Goal: Task Accomplishment & Management: Complete application form

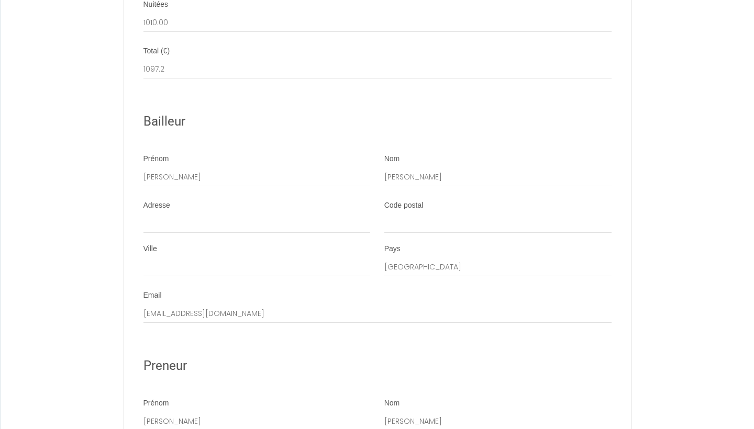
scroll to position [1871, 0]
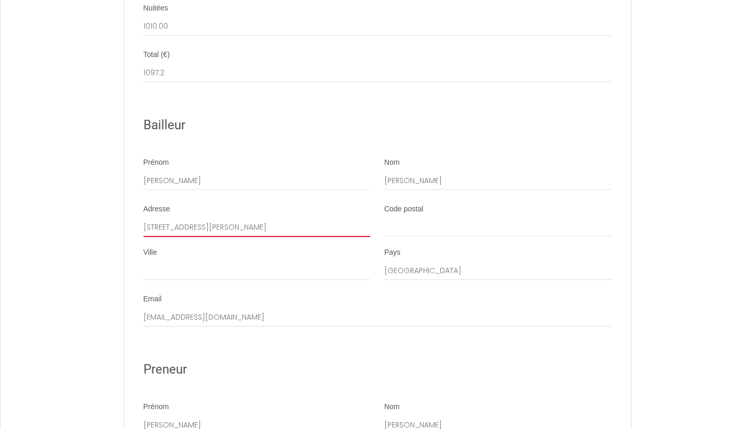
type input "395 rue marius bondil"
type input "83140"
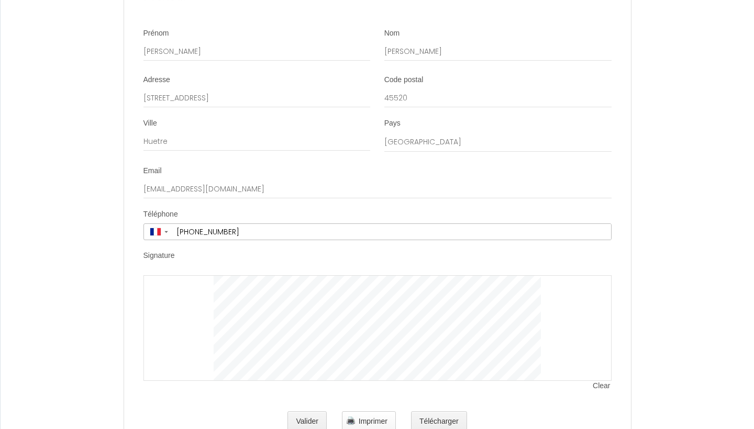
scroll to position [2245, 0]
type input "Six fours les plages"
click at [296, 412] on button "Valider" at bounding box center [306, 422] width 39 height 21
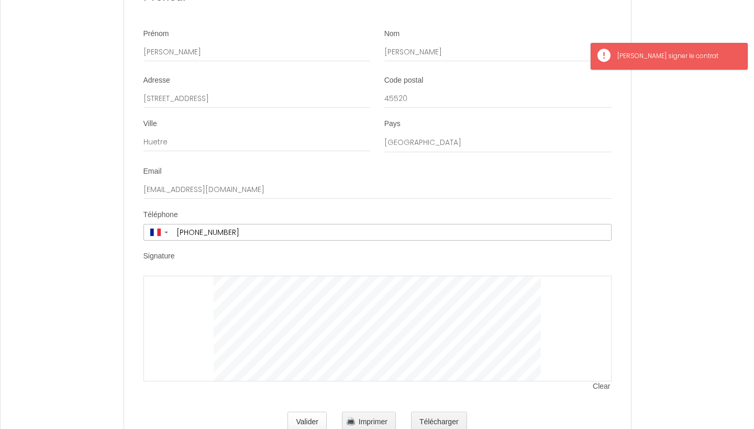
click at [312, 412] on button "Valider" at bounding box center [306, 422] width 39 height 21
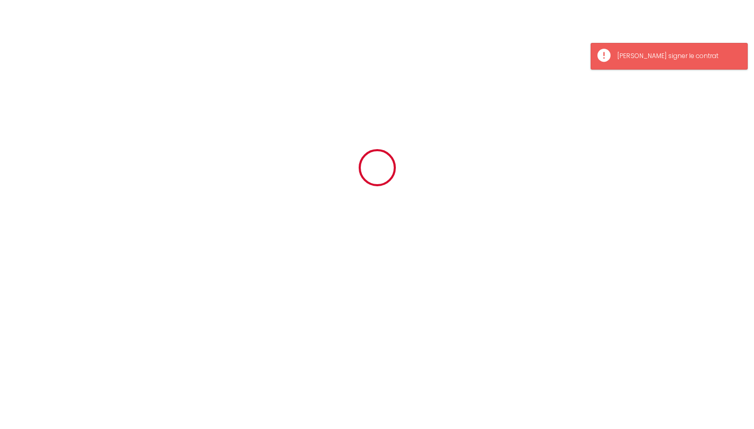
scroll to position [0, 0]
type input "37.2"
type input "50"
type input "1010"
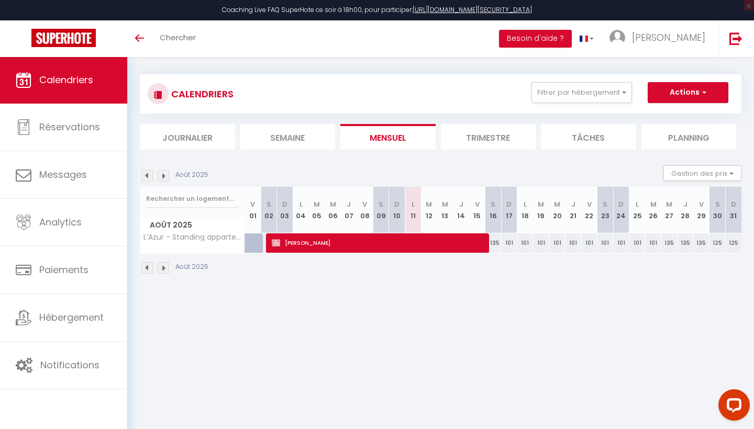
scroll to position [8, 0]
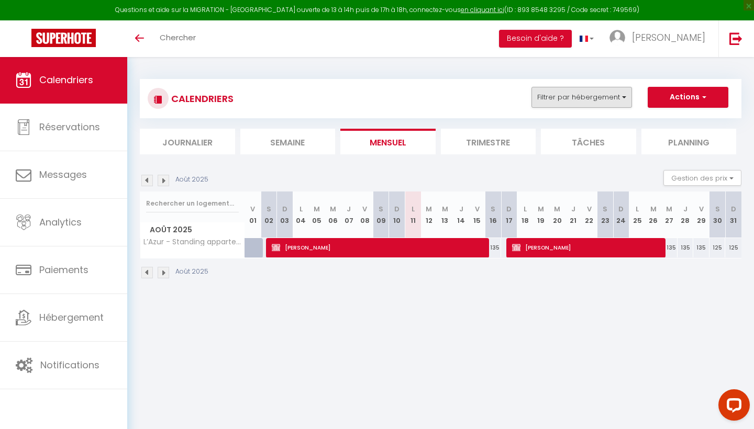
click at [583, 93] on button "Filtrer par hébergement" at bounding box center [581, 97] width 101 height 21
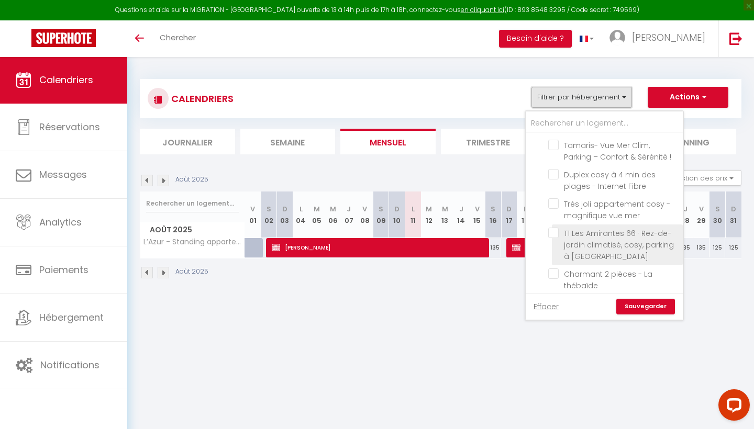
scroll to position [287, 0]
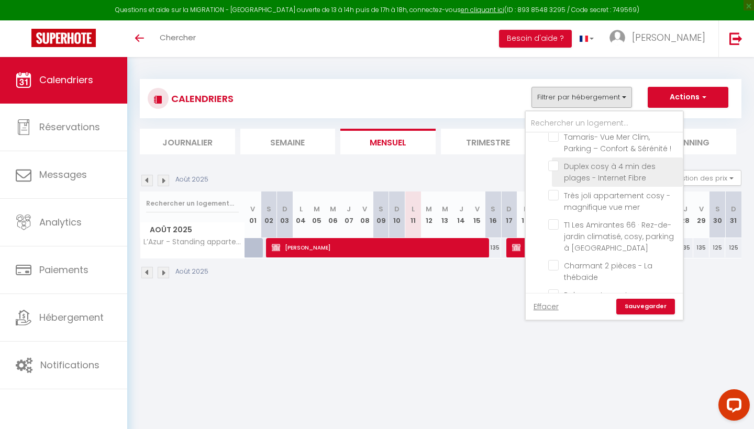
click at [553, 161] on input "Duplex cosy à 4 min des plages - Internet Fibre" at bounding box center [613, 166] width 131 height 10
checkbox input "true"
checkbox input "false"
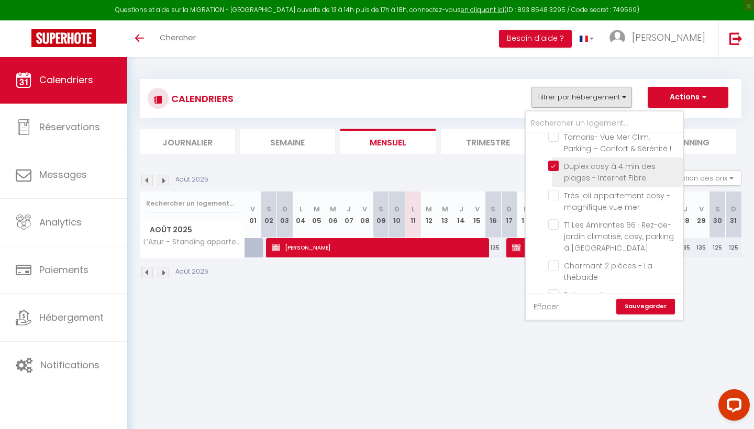
checkbox input "false"
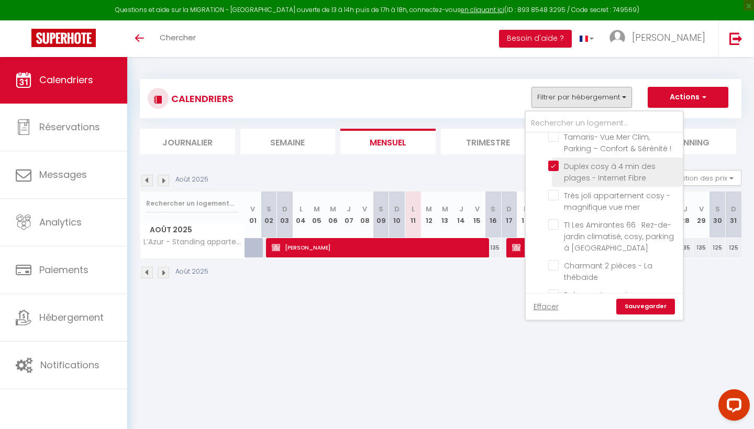
checkbox input "false"
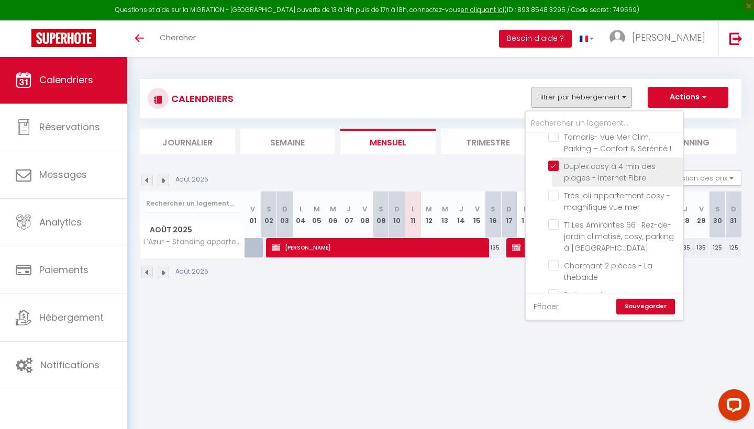
checkbox input "false"
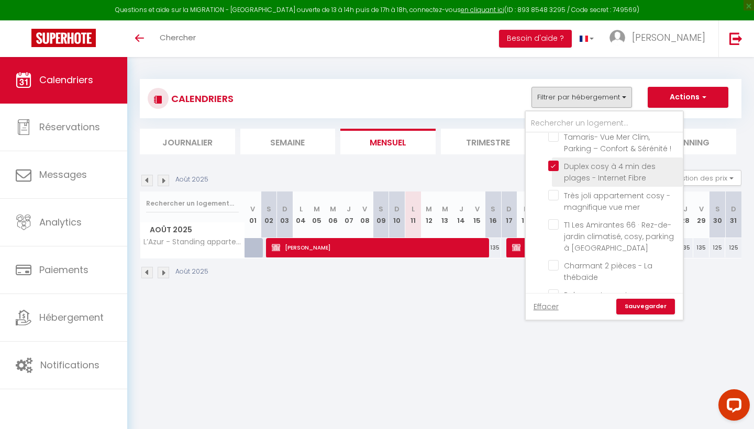
checkbox input "false"
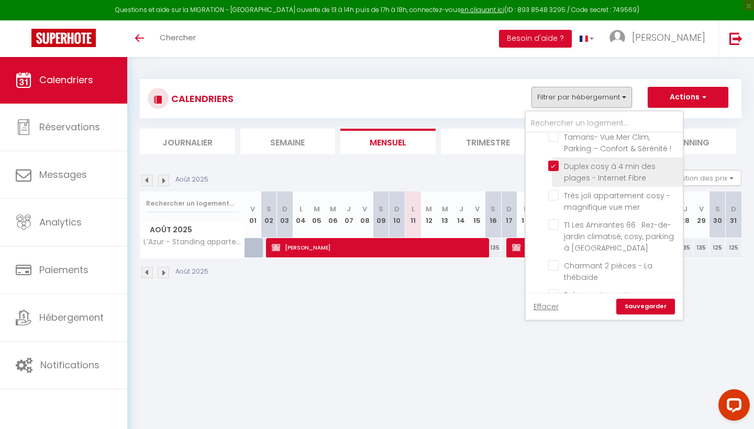
checkbox input "false"
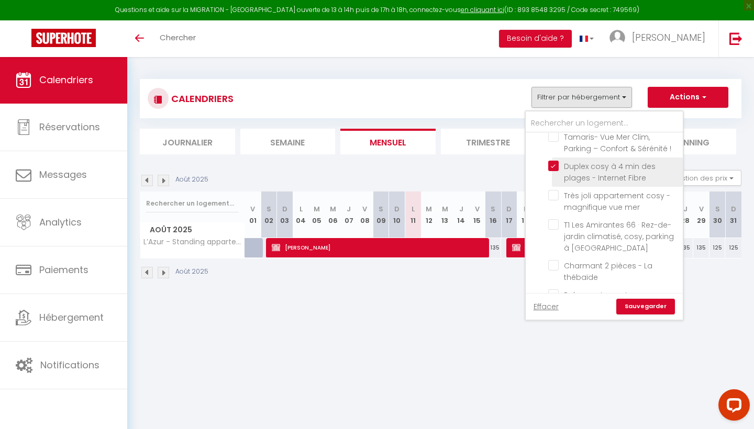
checkbox input "false"
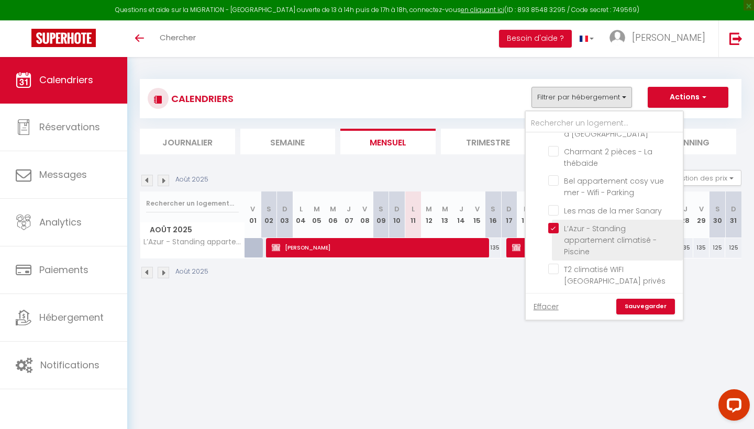
scroll to position [405, 0]
click at [555, 220] on input "L’Azur - Standing appartement climatisé - Piscine" at bounding box center [613, 225] width 131 height 10
checkbox input "false"
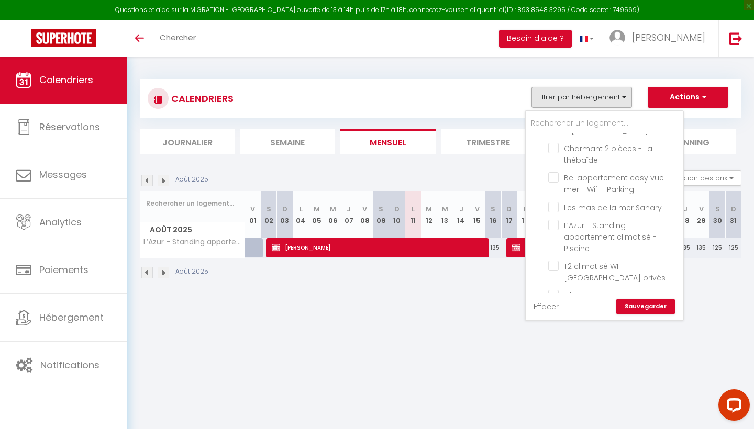
click at [678, 308] on div "Effacer Sauvegarder" at bounding box center [604, 306] width 157 height 27
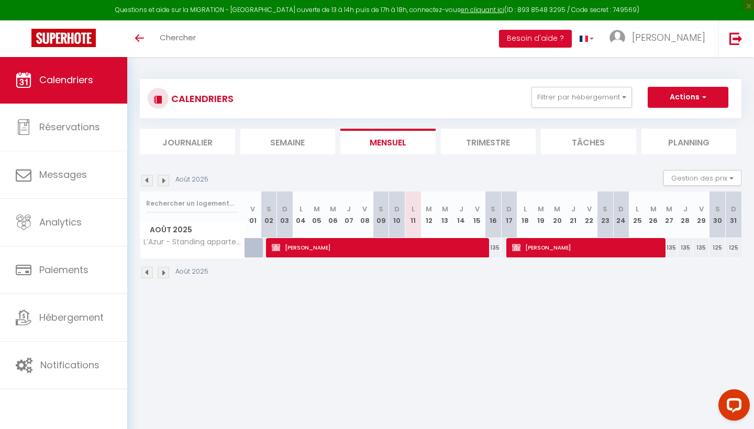
click at [662, 308] on body "Questions et aide sur la MIGRATION - Salle Zoom ouverte de 13 à 14h puis de 17h…" at bounding box center [377, 271] width 754 height 429
click at [599, 101] on button "Filtrer par hébergement" at bounding box center [581, 97] width 101 height 21
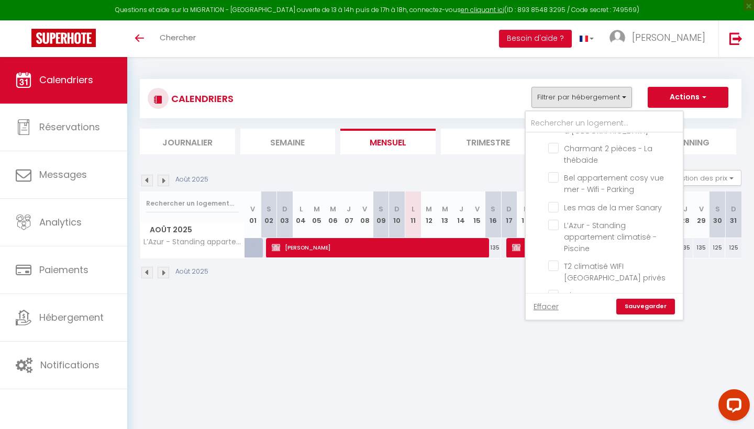
click at [640, 305] on link "Sauvegarder" at bounding box center [645, 307] width 59 height 16
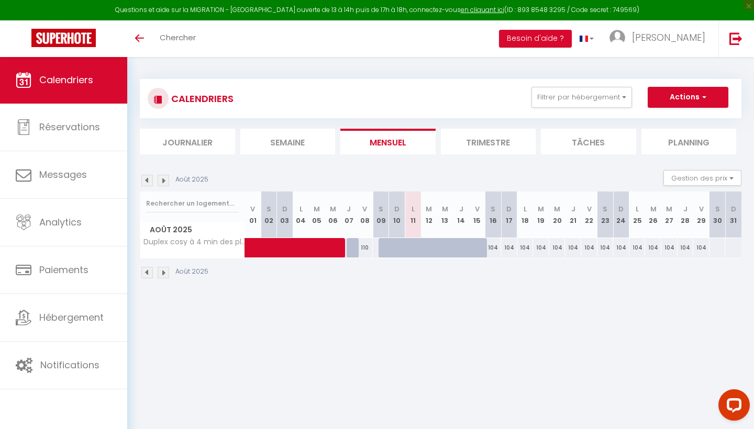
click at [381, 248] on span at bounding box center [328, 248] width 144 height 20
select select "OK"
select select "0"
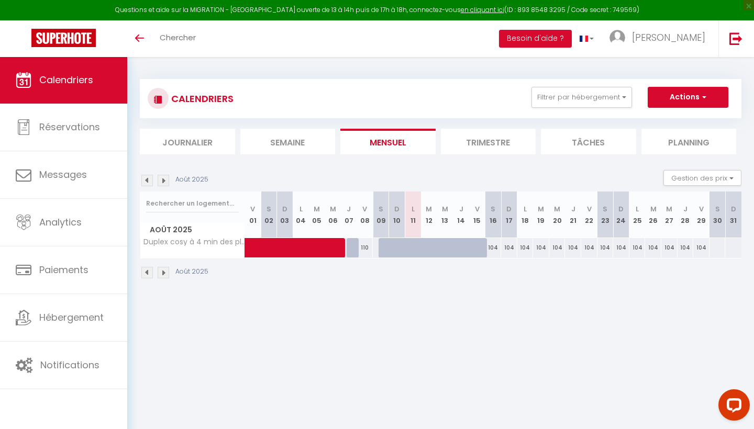
select select "1"
select select
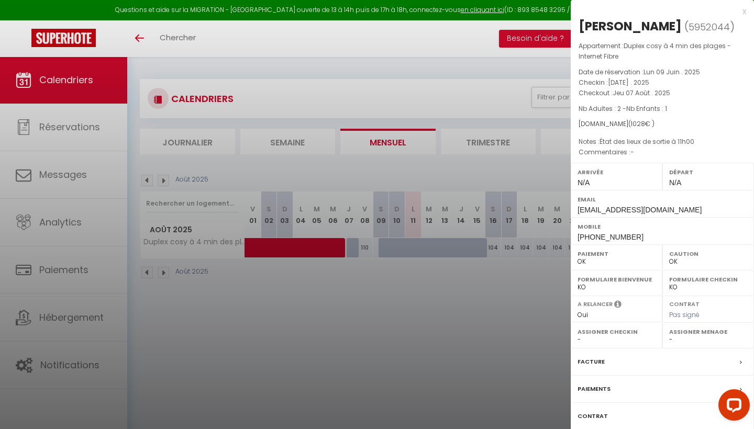
select select "37706"
click at [456, 304] on div at bounding box center [377, 214] width 754 height 429
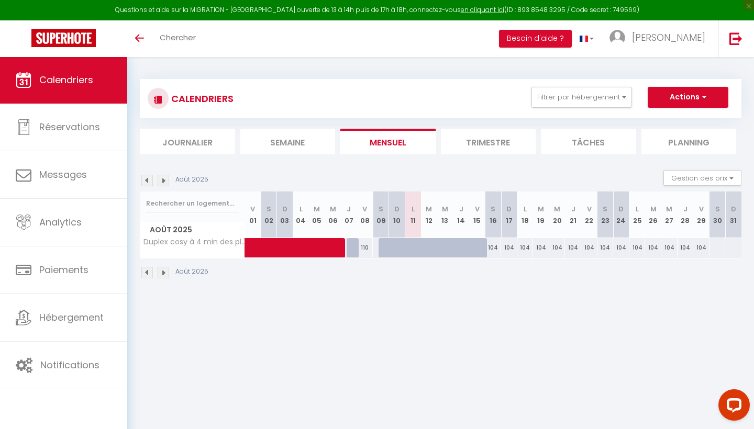
click at [687, 96] on button "Actions" at bounding box center [688, 97] width 81 height 21
click at [666, 119] on link "Nouvelle réservation" at bounding box center [676, 122] width 91 height 16
select select
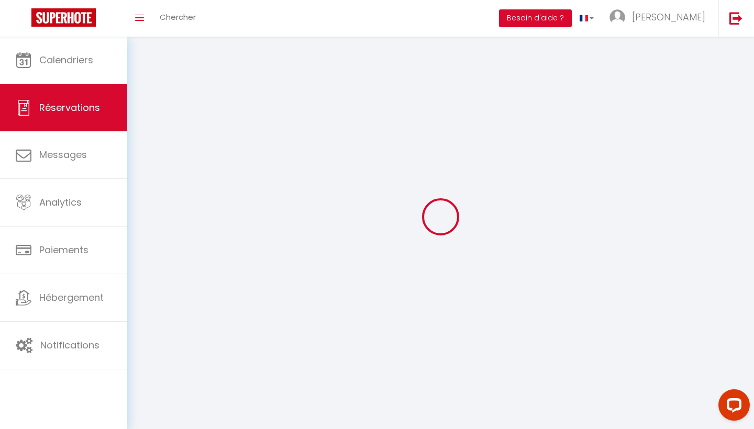
select select
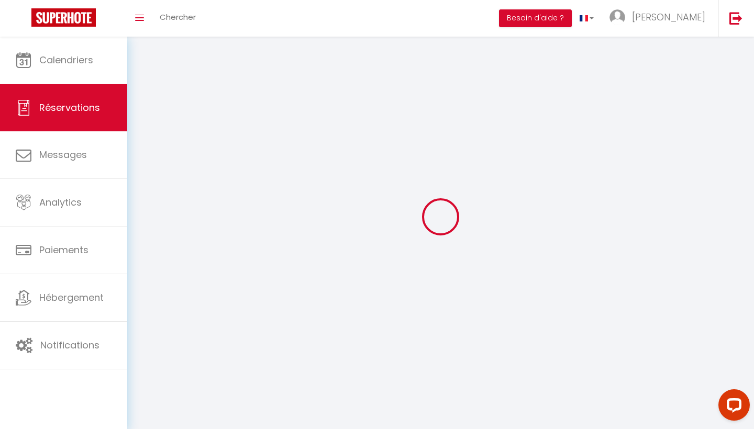
select select
checkbox input "false"
select select
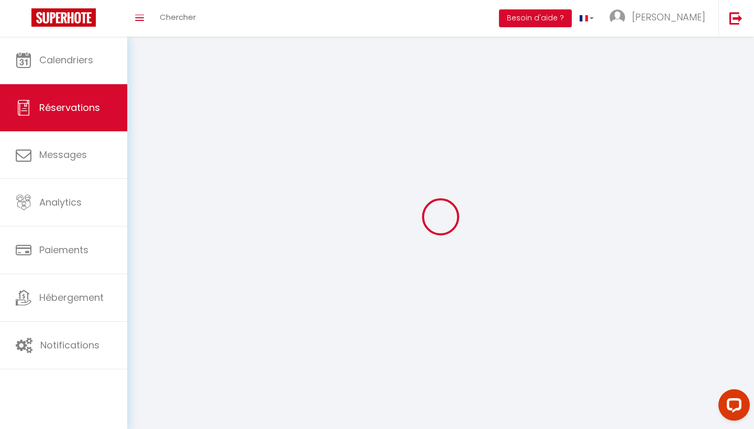
select select
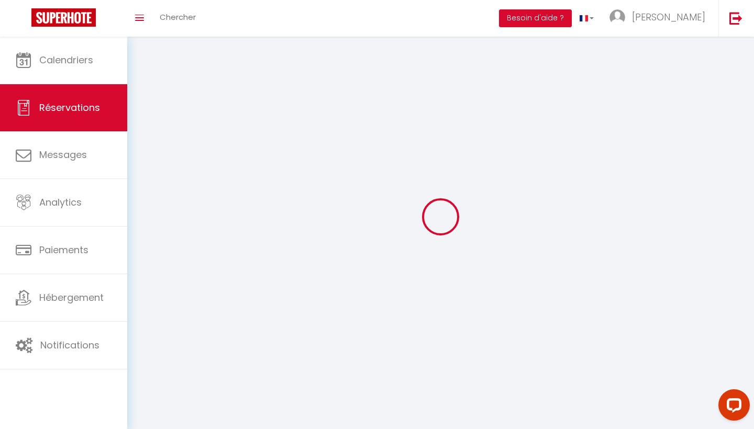
checkbox input "false"
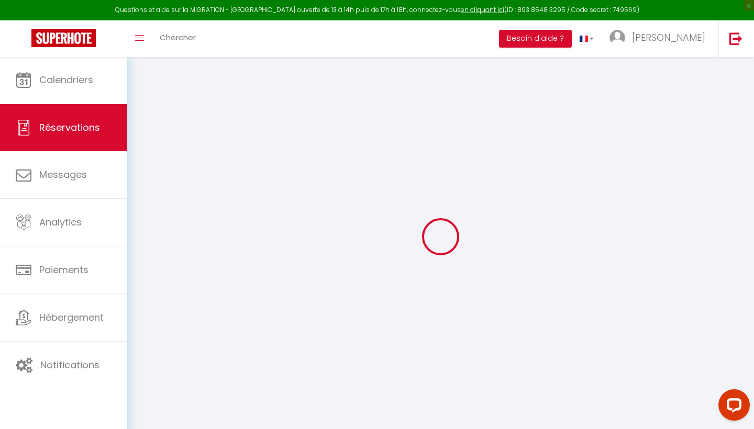
select select
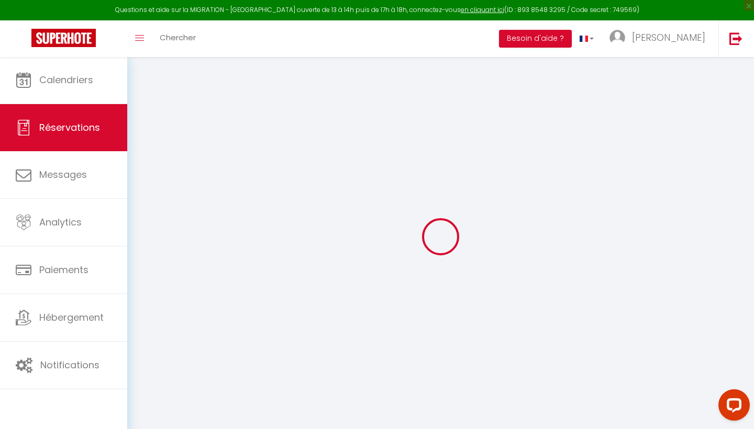
select select
checkbox input "false"
select select
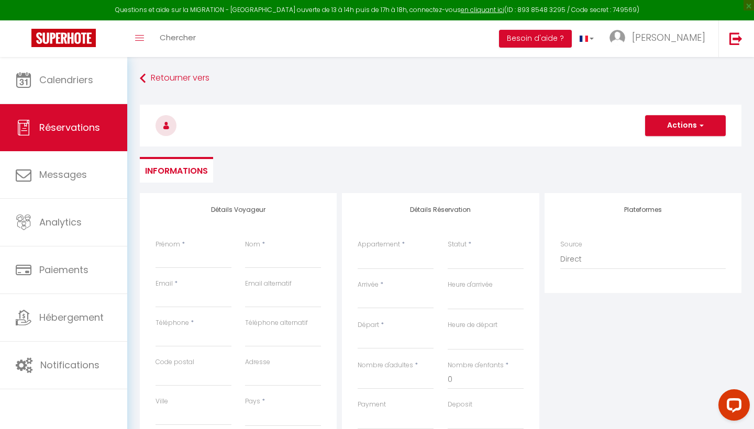
select select
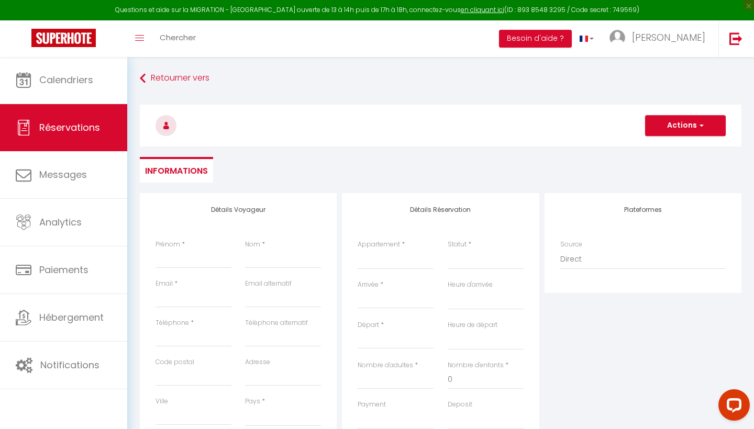
select select
checkbox input "false"
select select
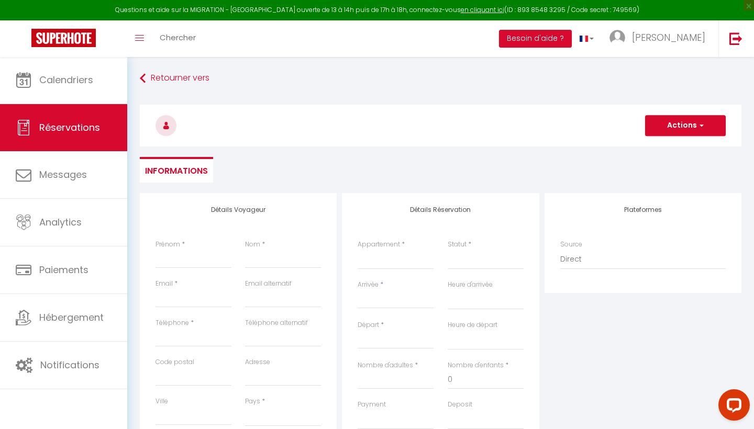
select select
checkbox input "false"
select select
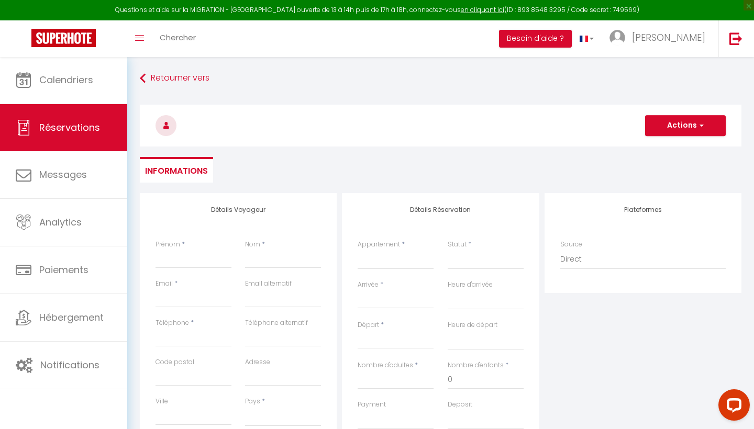
select select
type input "C"
select select
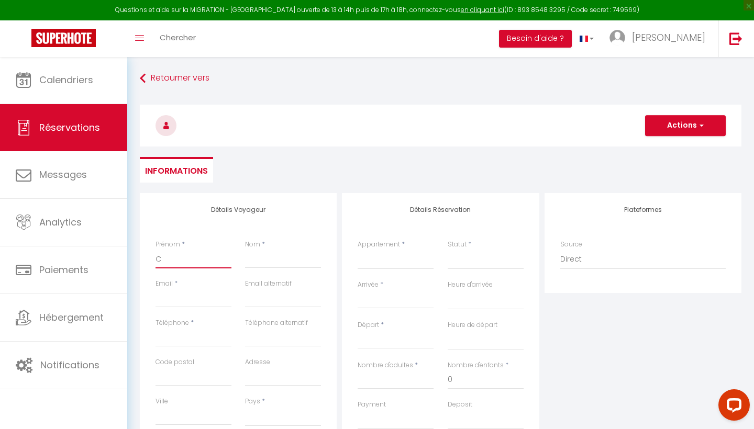
select select
checkbox input "false"
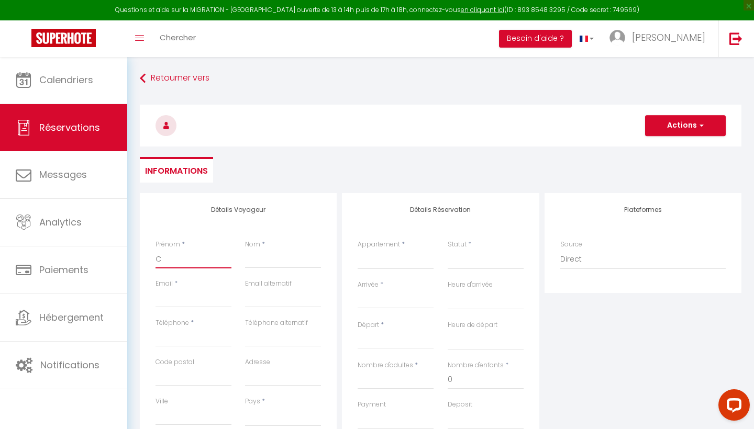
type input "Ca"
select select
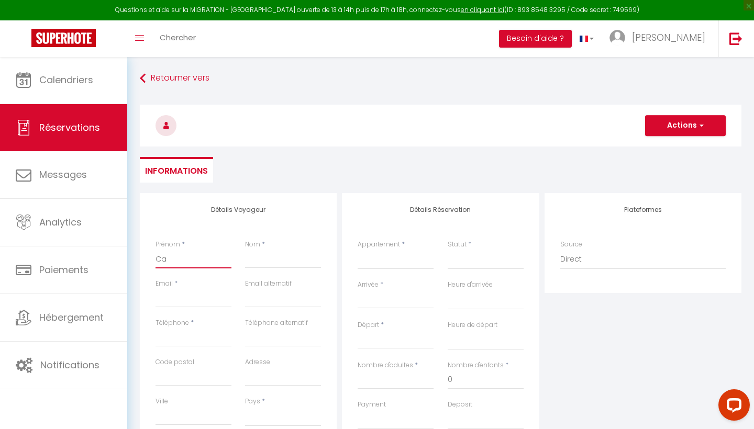
select select
checkbox input "false"
type input "Cam"
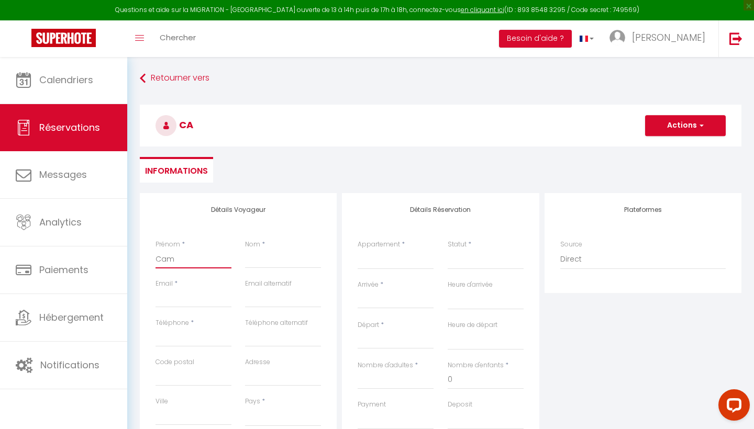
select select
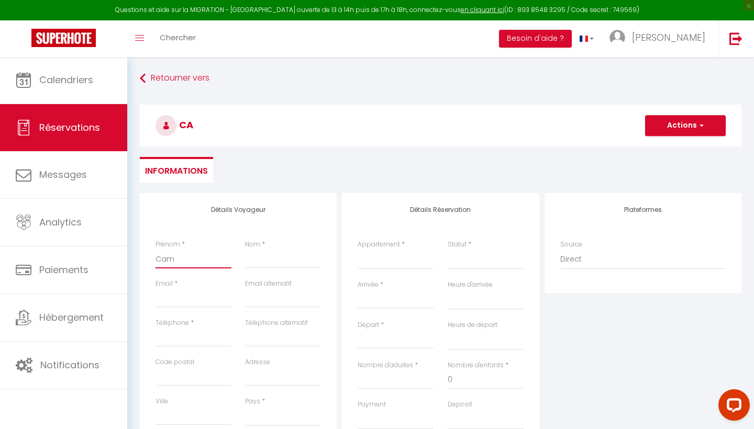
select select
checkbox input "false"
type input "Caml"
select select
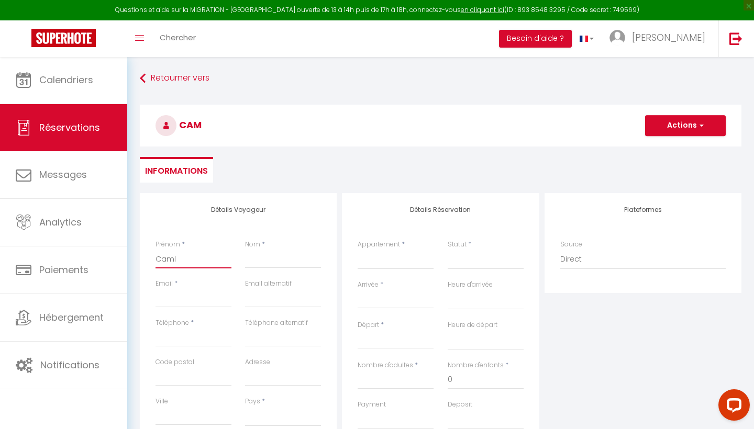
select select
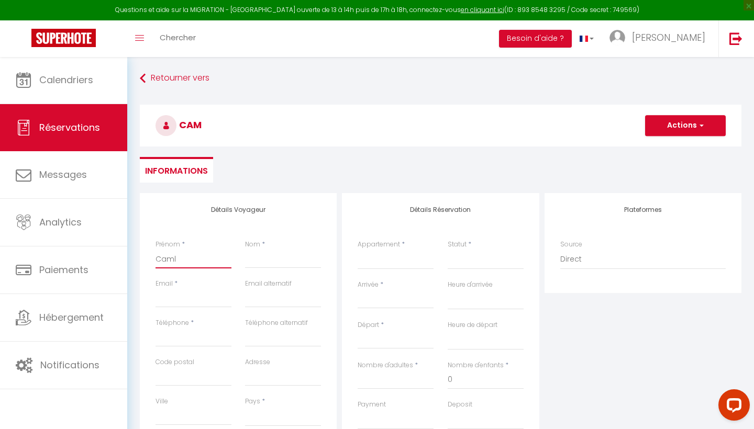
select select
checkbox input "false"
type input "Cam"
select select
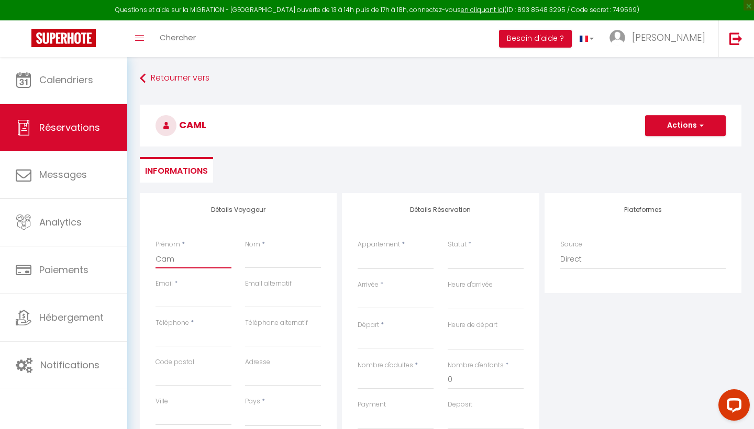
select select
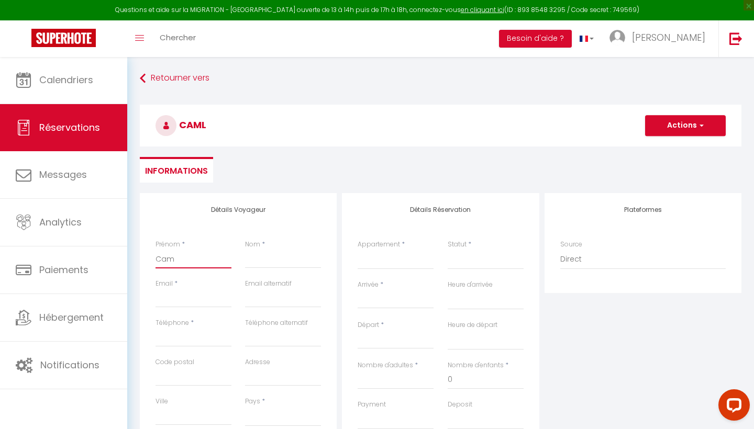
checkbox input "false"
type input "Cami"
select select
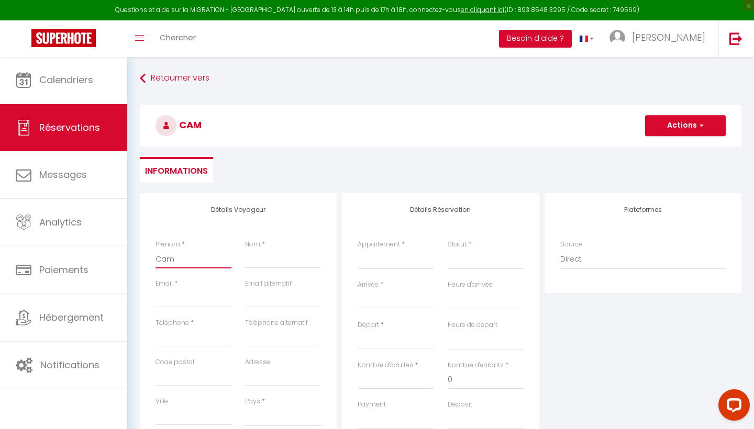
select select
checkbox input "false"
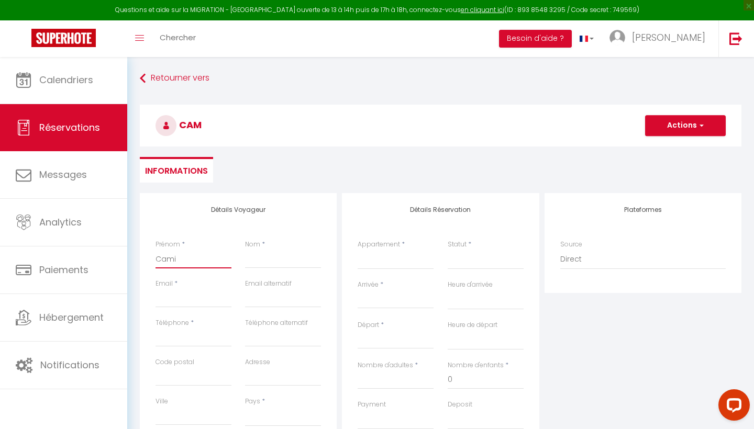
type input "Camil"
select select
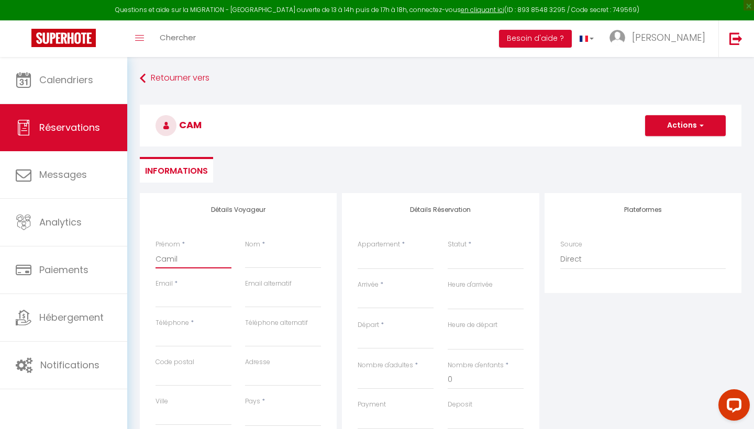
select select
checkbox input "false"
type input "Camill"
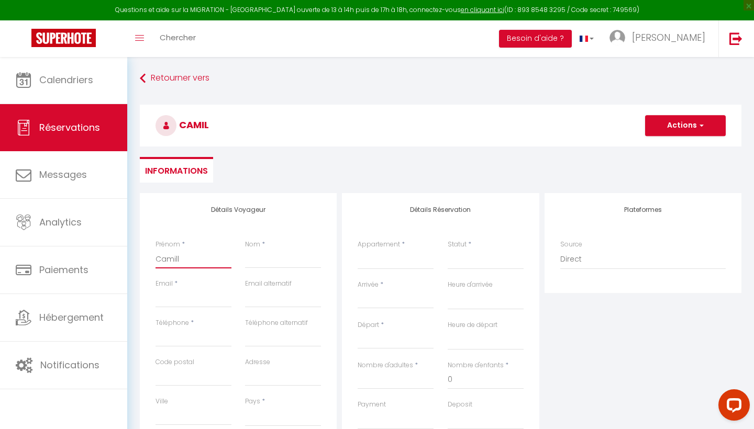
select select
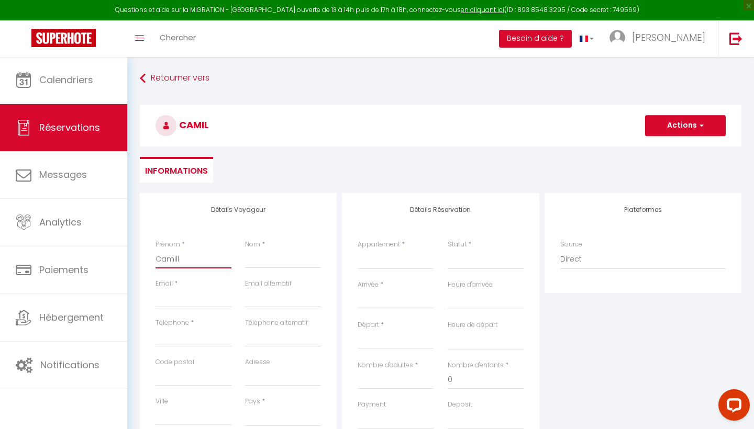
select select
checkbox input "false"
type input "[PERSON_NAME]"
select select
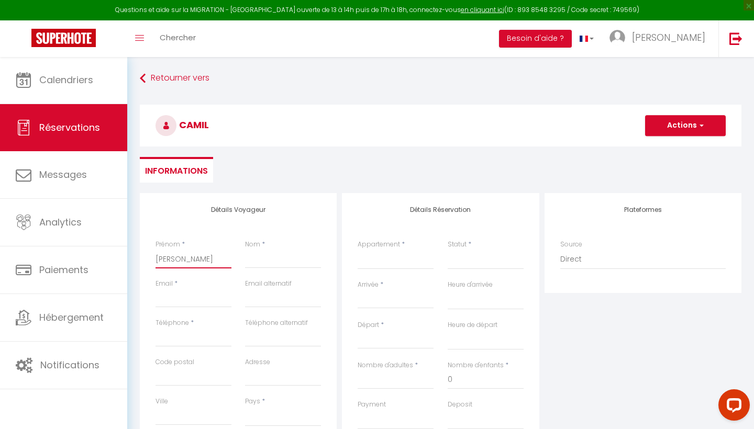
select select
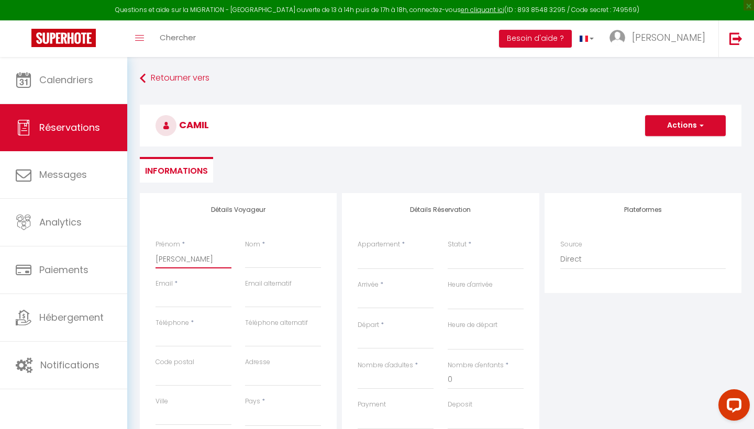
select select
checkbox input "false"
type input "[PERSON_NAME]"
type input "D"
select select
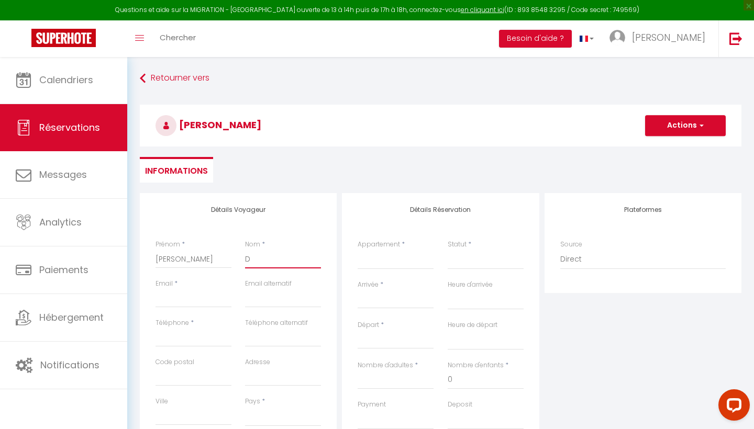
select select
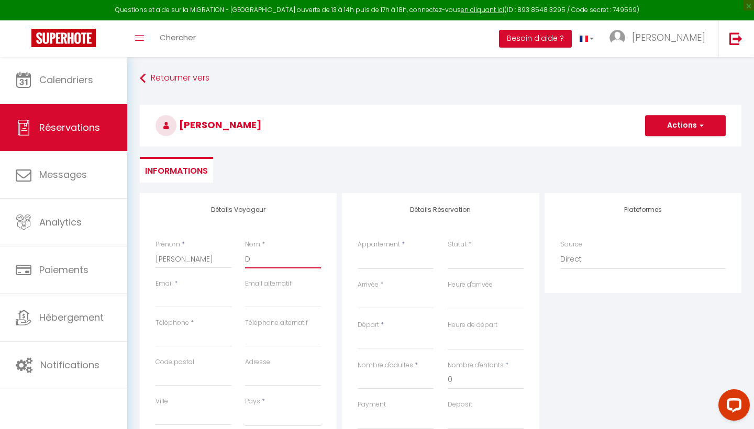
select select
checkbox input "false"
type input "Du"
select select
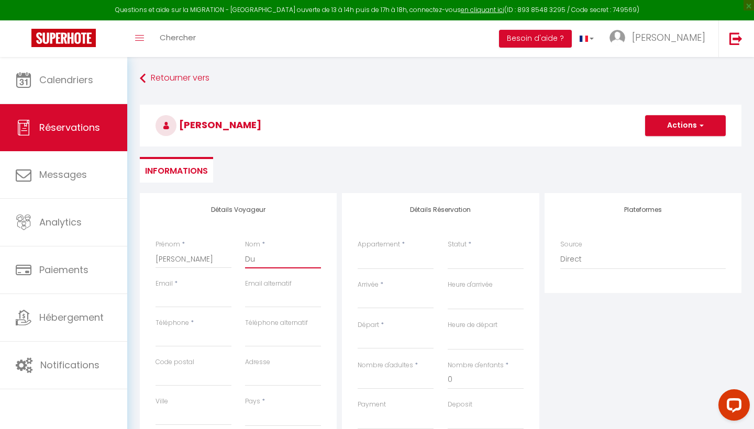
select select
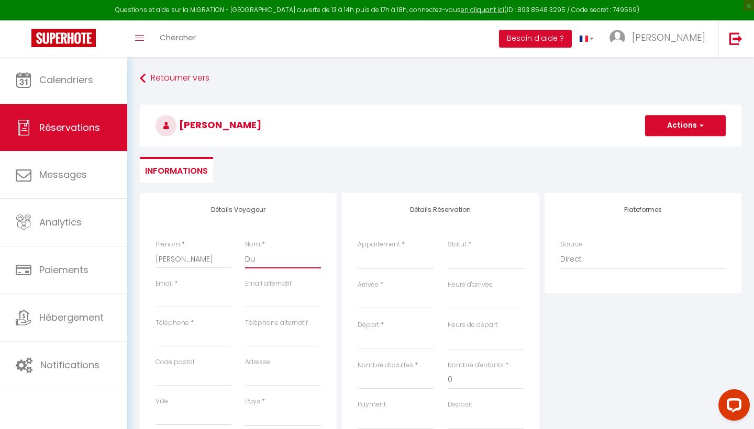
checkbox input "false"
type input "Dum"
select select
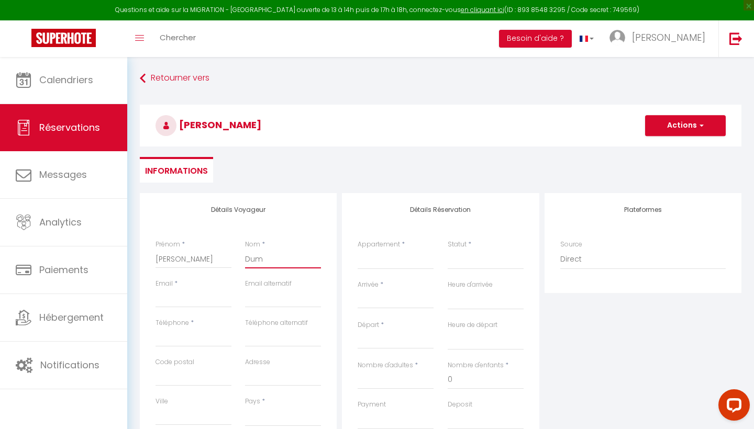
select select
checkbox input "false"
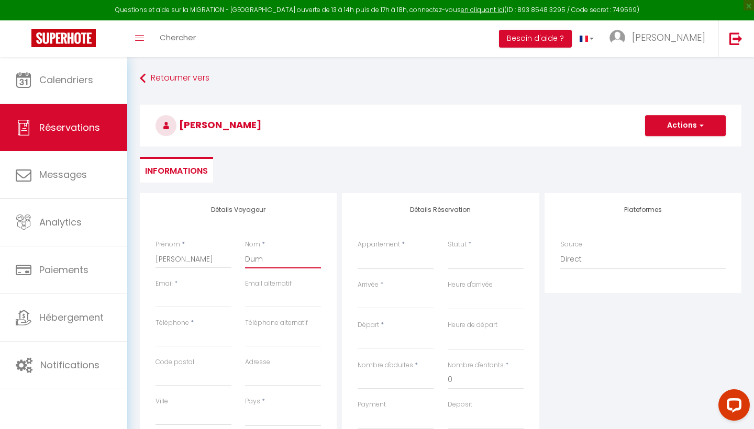
type input "Duma"
select select
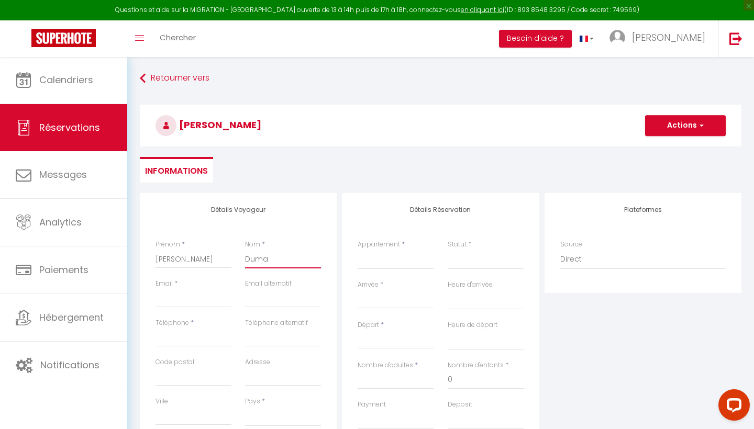
select select
checkbox input "false"
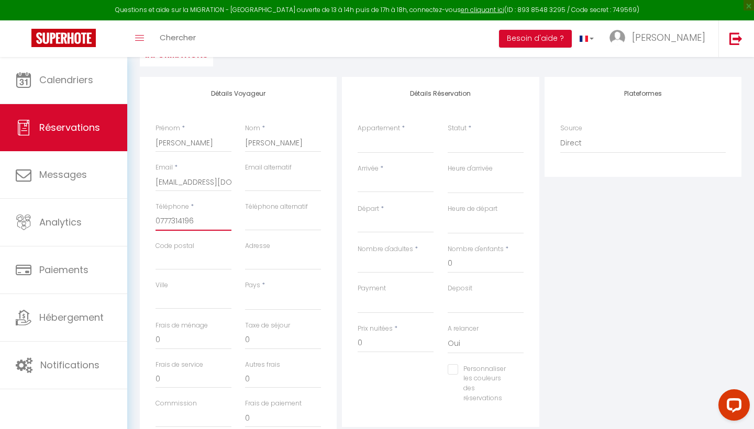
scroll to position [117, 0]
click at [186, 247] on label "Code postal" at bounding box center [174, 245] width 39 height 10
click at [186, 250] on input "Code postal" at bounding box center [193, 259] width 76 height 19
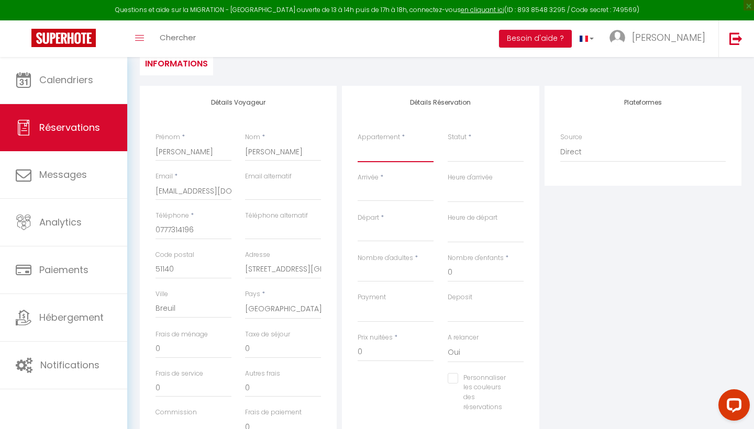
scroll to position [107, 0]
click at [363, 198] on input "Arrivée" at bounding box center [396, 194] width 76 height 14
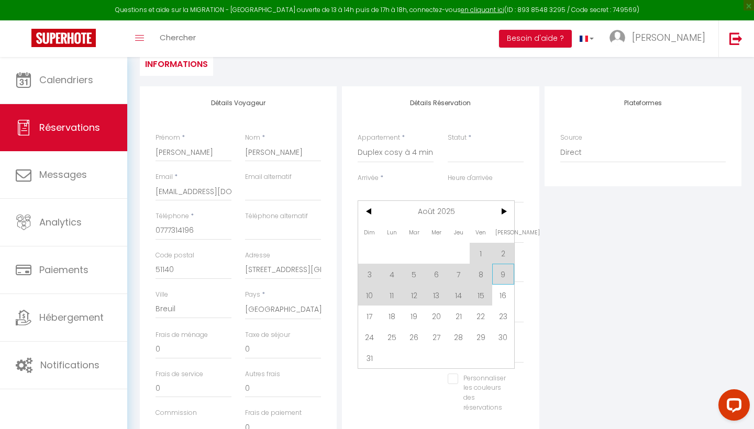
click at [503, 273] on span "9" at bounding box center [503, 274] width 23 height 21
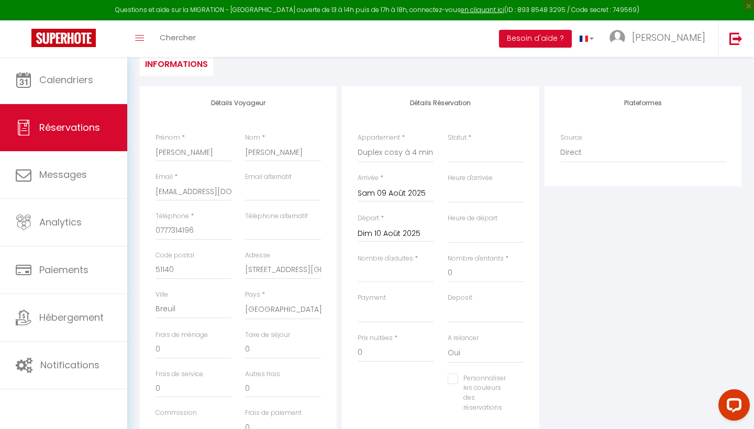
click at [391, 233] on input "Dim 10 Août 2025" at bounding box center [396, 234] width 76 height 14
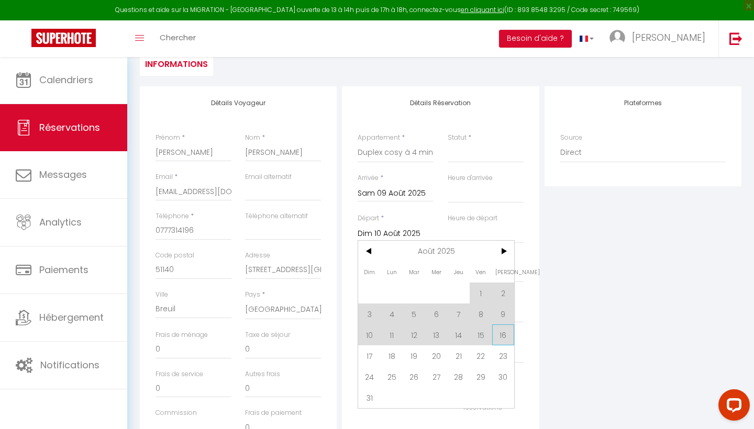
click at [502, 332] on span "16" at bounding box center [503, 335] width 23 height 21
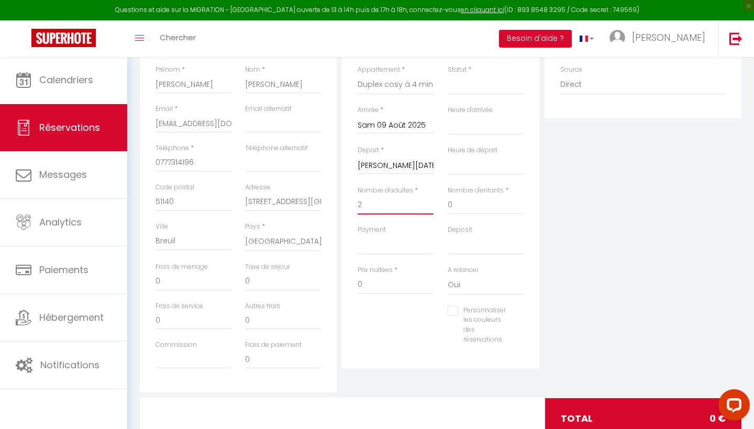
scroll to position [178, 0]
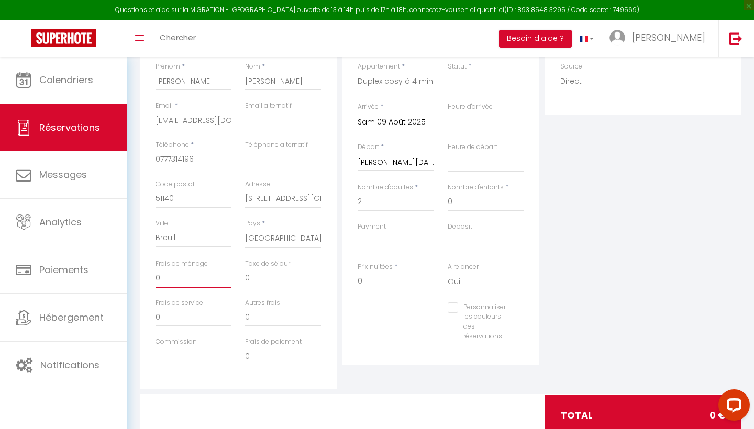
click at [205, 273] on input "0" at bounding box center [193, 278] width 76 height 19
click at [162, 273] on input "0" at bounding box center [193, 278] width 76 height 19
click at [380, 276] on input "0" at bounding box center [396, 281] width 76 height 19
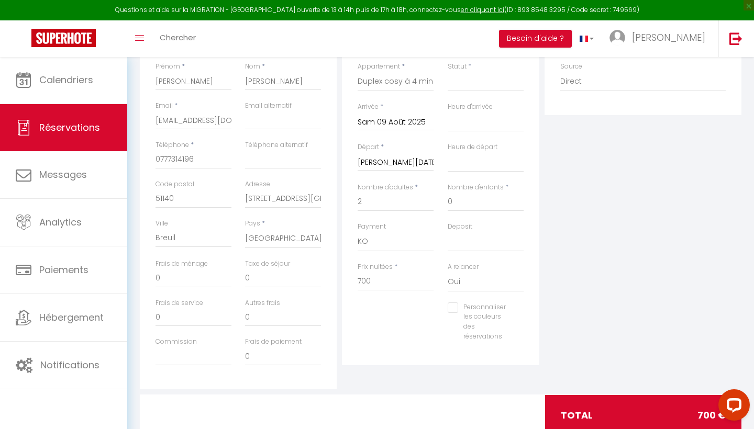
click at [635, 258] on div "Plateformes Source Direct Airbnb.com Booking.com Chalet montagne Expedia Gite d…" at bounding box center [643, 202] width 202 height 374
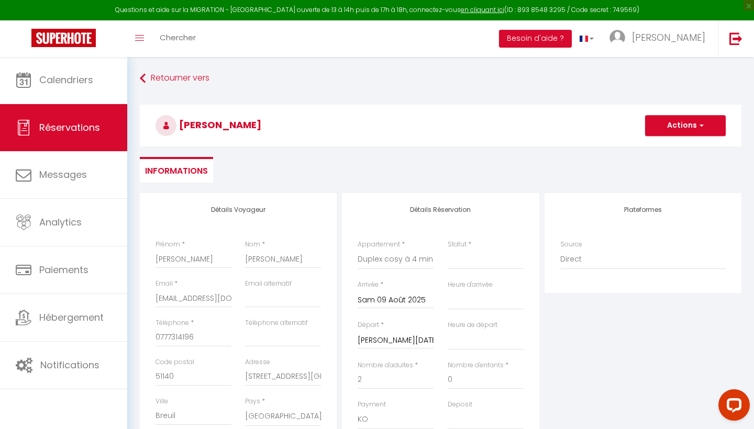
scroll to position [0, 0]
click at [692, 128] on button "Actions" at bounding box center [685, 125] width 81 height 21
click at [665, 150] on link "Enregistrer" at bounding box center [674, 149] width 83 height 14
click at [696, 124] on button "Actions" at bounding box center [685, 125] width 81 height 21
click at [663, 143] on link "Enregistrer" at bounding box center [674, 149] width 83 height 14
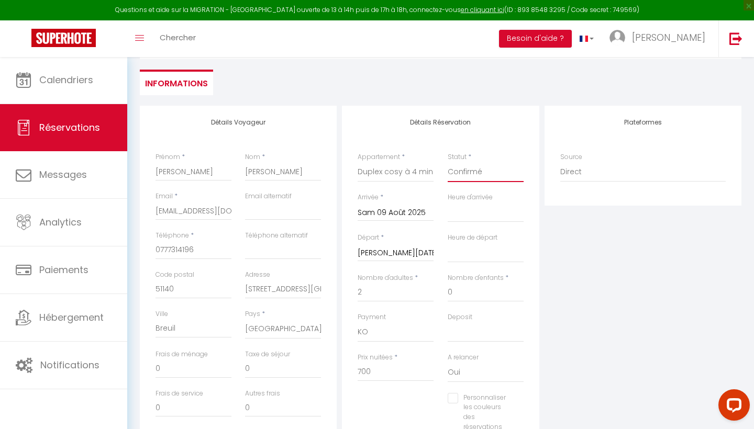
scroll to position [2, 0]
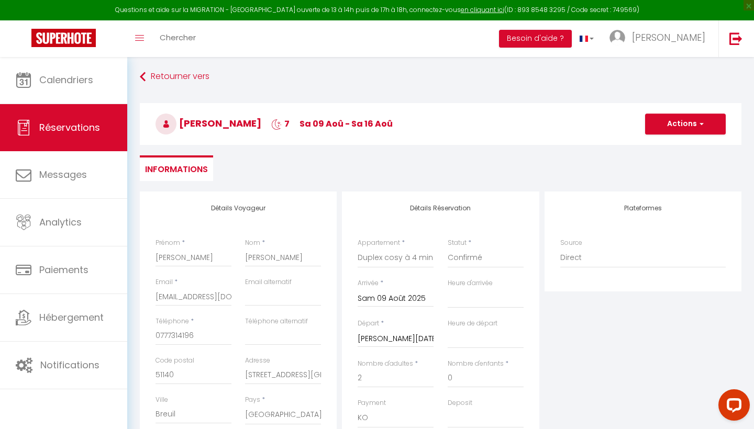
click at [667, 145] on div "Camille Dumas 7 sa 09 Aoû - sa 16 Aoû Actions Enregistrer Actions Enregistrer A…" at bounding box center [440, 122] width 615 height 56
click at [669, 132] on button "Actions" at bounding box center [685, 124] width 81 height 21
click at [654, 150] on link "Enregistrer" at bounding box center [674, 147] width 83 height 14
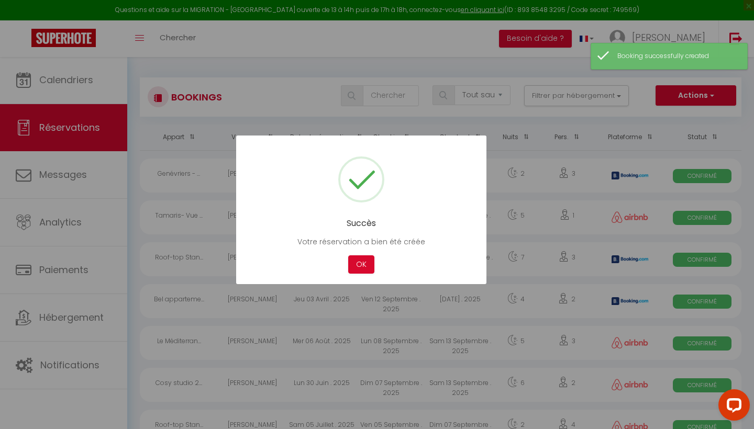
click at [370, 255] on div "Succès Votre réservation a bien été créée Not valid Cancel OK" at bounding box center [361, 210] width 250 height 149
click at [369, 259] on button "OK" at bounding box center [361, 264] width 26 height 18
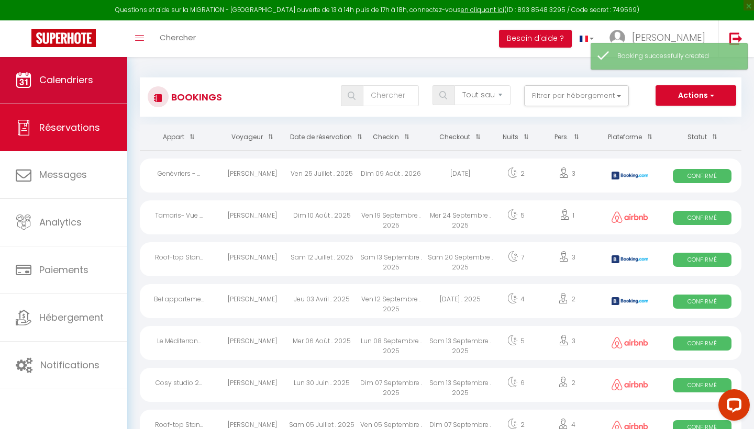
click at [81, 75] on span "Calendriers" at bounding box center [66, 79] width 54 height 13
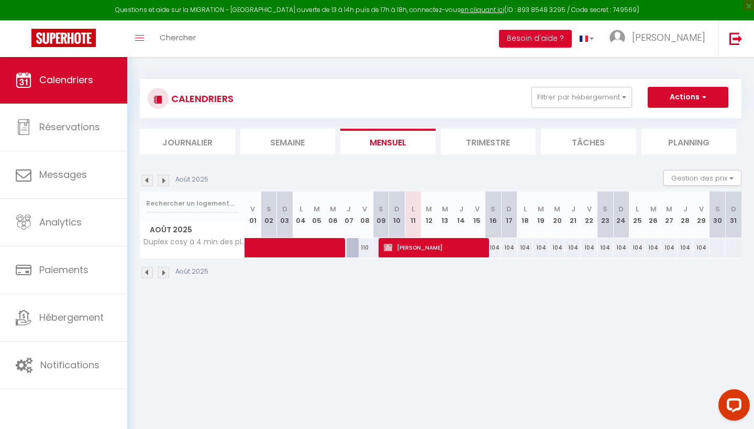
click at [412, 254] on span "[PERSON_NAME]" at bounding box center [435, 248] width 103 height 20
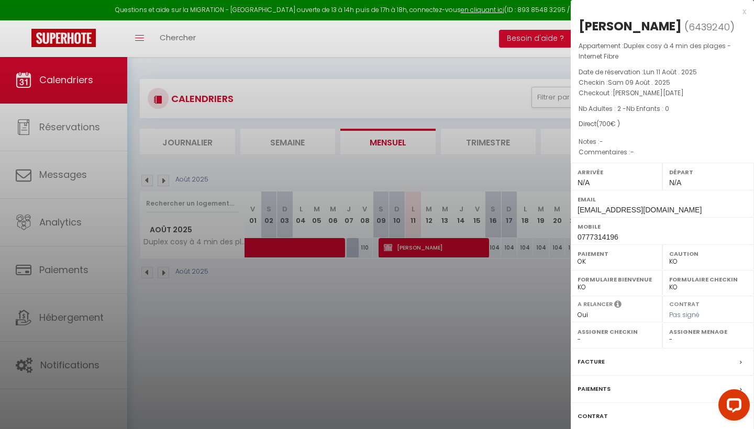
click at [588, 389] on label "Paiements" at bounding box center [593, 389] width 33 height 11
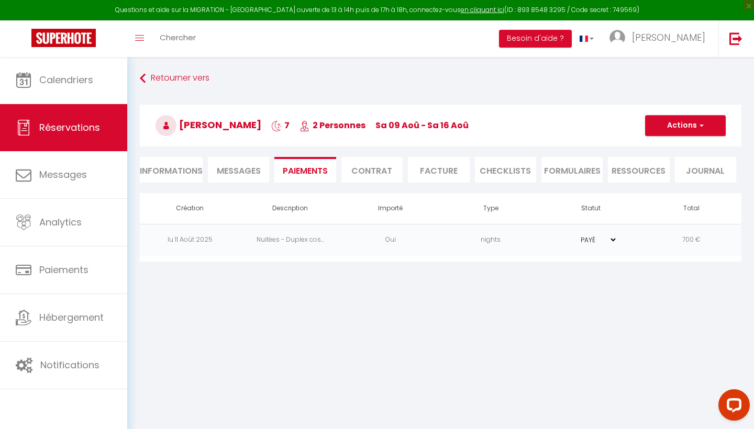
click at [697, 122] on span "button" at bounding box center [700, 125] width 6 height 9
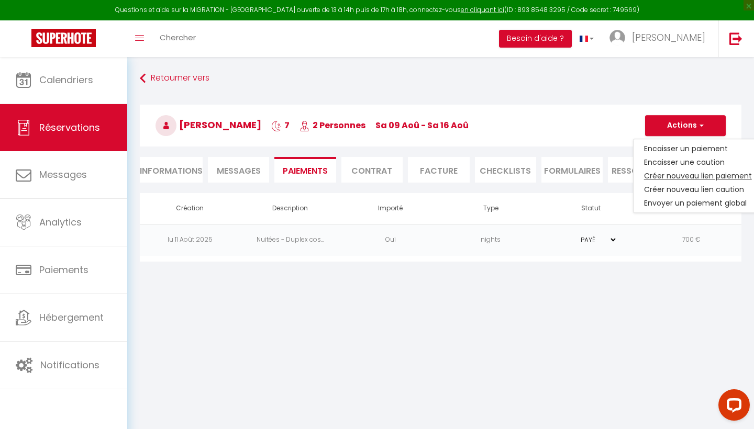
click at [671, 177] on link "Créer nouveau lien paiement" at bounding box center [697, 176] width 129 height 14
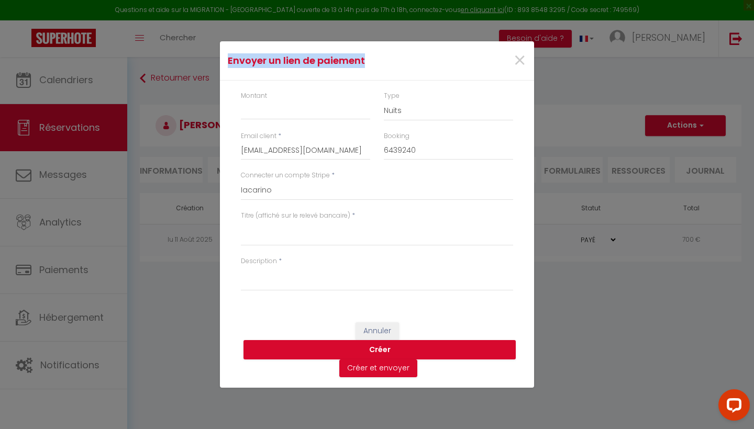
drag, startPoint x: 373, startPoint y: 63, endPoint x: 228, endPoint y: 50, distance: 146.1
click at [227, 50] on div "Envoyer un lien de paiement ×" at bounding box center [377, 60] width 314 height 39
click at [373, 65] on h4 "Envoyer un lien de paiement" at bounding box center [325, 60] width 194 height 15
drag, startPoint x: 361, startPoint y: 62, endPoint x: 255, endPoint y: 64, distance: 105.2
click at [255, 64] on h4 "Envoyer un lien de paiement" at bounding box center [325, 60] width 194 height 15
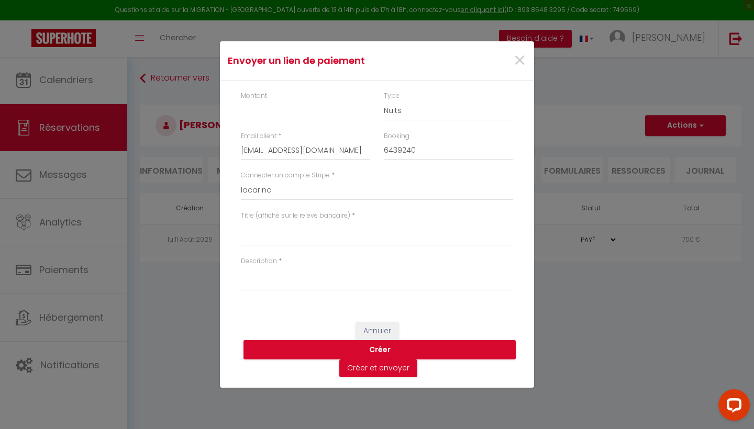
click at [369, 64] on h4 "Envoyer un lien de paiement" at bounding box center [325, 60] width 194 height 15
drag, startPoint x: 363, startPoint y: 63, endPoint x: 247, endPoint y: 51, distance: 117.3
click at [247, 51] on div "Envoyer un lien de paiement ×" at bounding box center [377, 60] width 312 height 23
drag, startPoint x: 226, startPoint y: 59, endPoint x: 399, endPoint y: 70, distance: 173.7
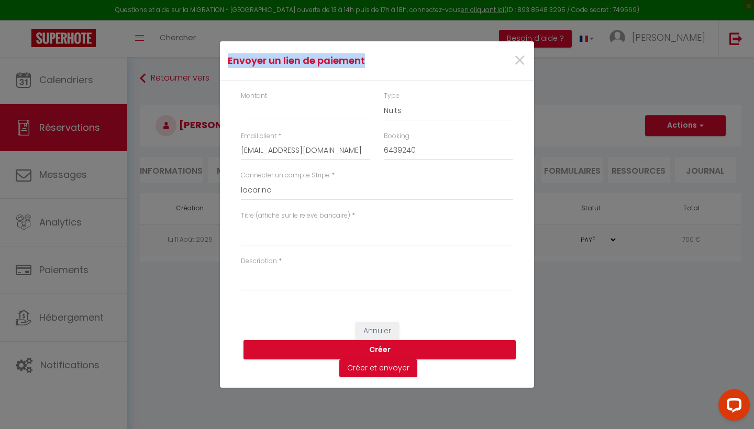
click at [399, 70] on div "Envoyer un lien de paiement ×" at bounding box center [377, 60] width 312 height 23
click at [317, 113] on input "Montant" at bounding box center [305, 110] width 129 height 19
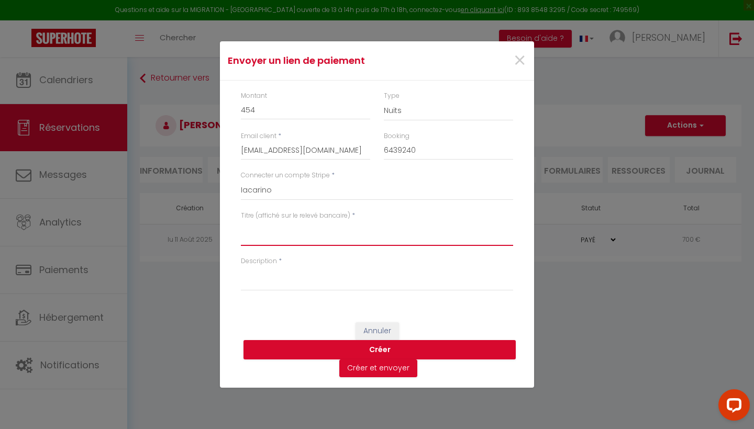
click at [266, 241] on textarea "Titre (affiché sur le relevé bancaire)" at bounding box center [377, 233] width 272 height 25
click at [313, 233] on textarea "SOLDES LOCATION" at bounding box center [377, 233] width 272 height 25
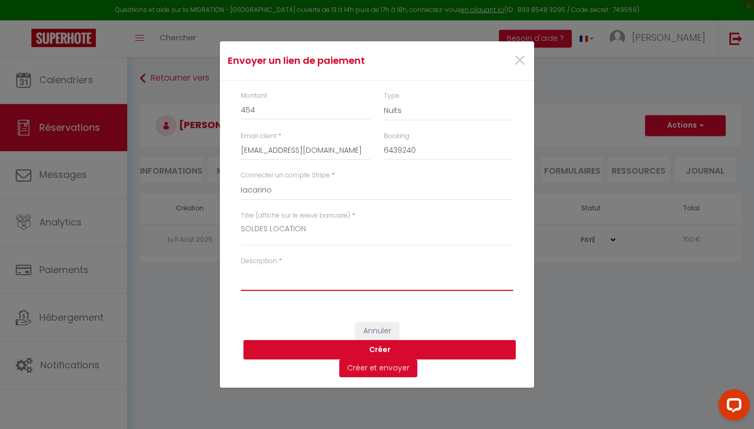
click at [303, 278] on textarea "Description" at bounding box center [377, 278] width 272 height 25
paste textarea "SOLDES LOCATION"
click at [383, 364] on button "Créer et envoyer" at bounding box center [378, 369] width 78 height 18
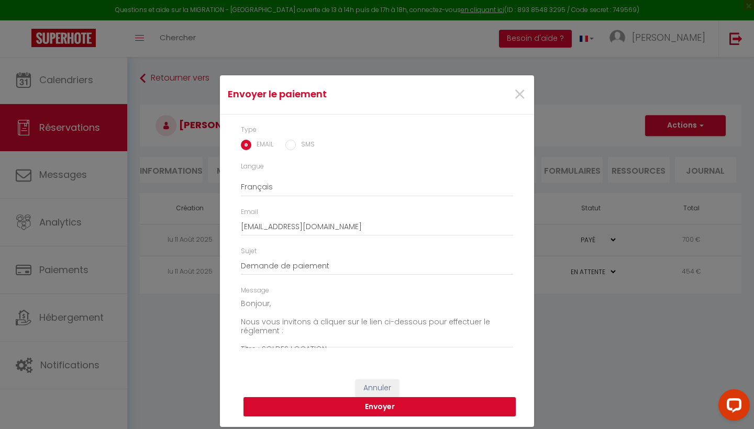
click at [399, 410] on button "Envoyer" at bounding box center [379, 407] width 272 height 20
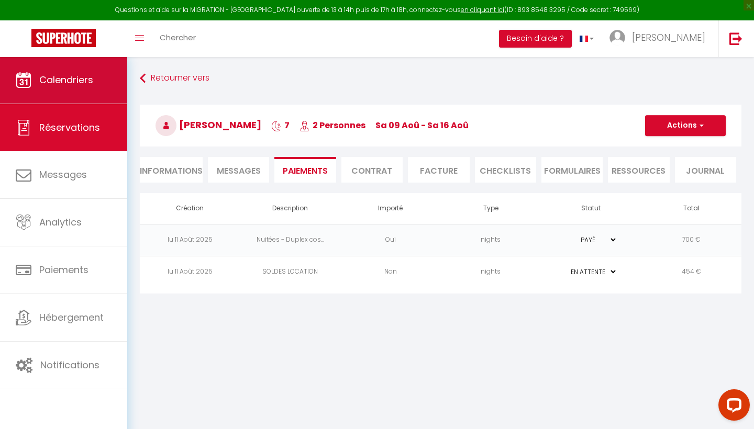
click at [42, 86] on span "Calendriers" at bounding box center [66, 79] width 54 height 13
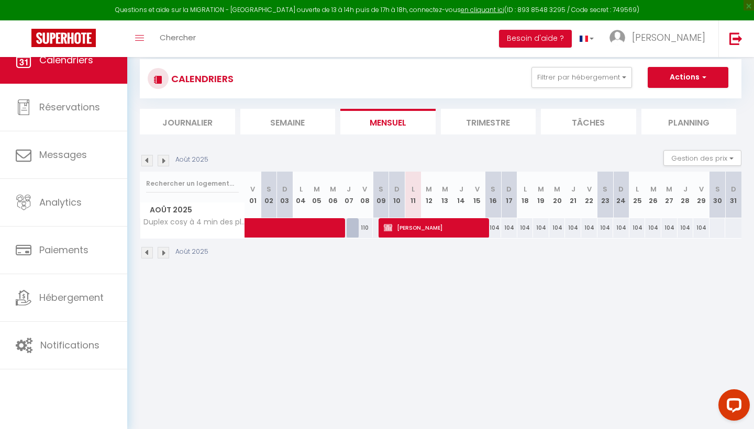
click at [77, 80] on link "Calendriers" at bounding box center [63, 60] width 127 height 47
click at [80, 81] on link "Calendriers" at bounding box center [63, 60] width 127 height 47
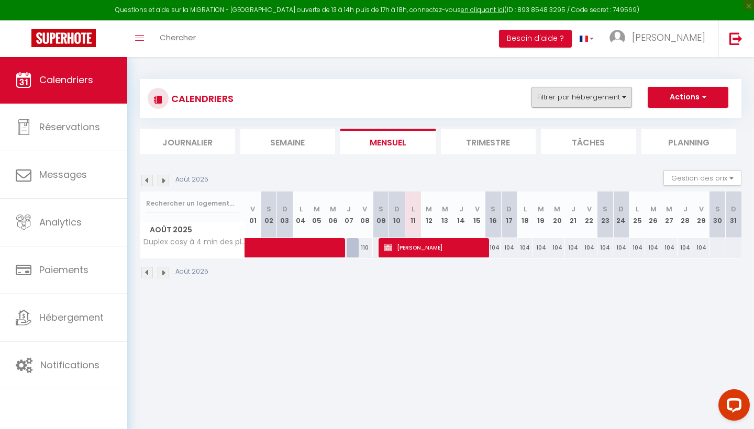
click at [603, 94] on button "Filtrer par hébergement" at bounding box center [581, 97] width 101 height 21
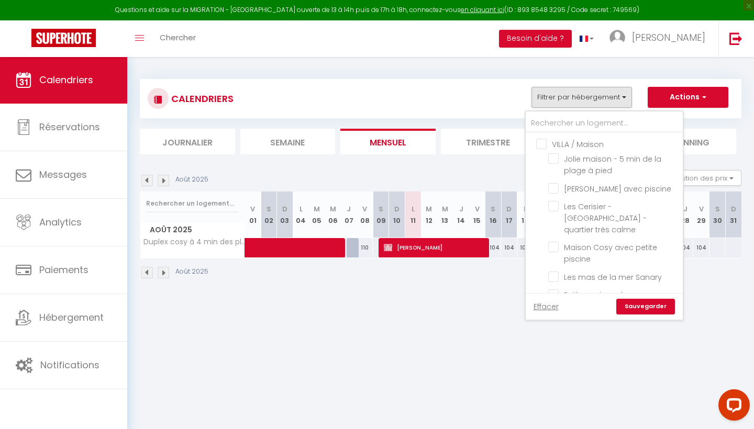
click at [405, 87] on div "CALENDRIERS Filtrer par hébergement VILLA / Maison Jolie maison - 5 min de la p…" at bounding box center [441, 99] width 586 height 24
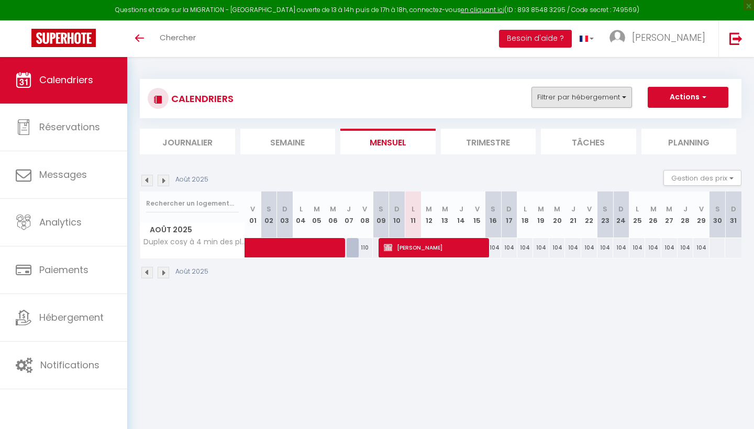
click at [603, 99] on button "Filtrer par hébergement" at bounding box center [581, 97] width 101 height 21
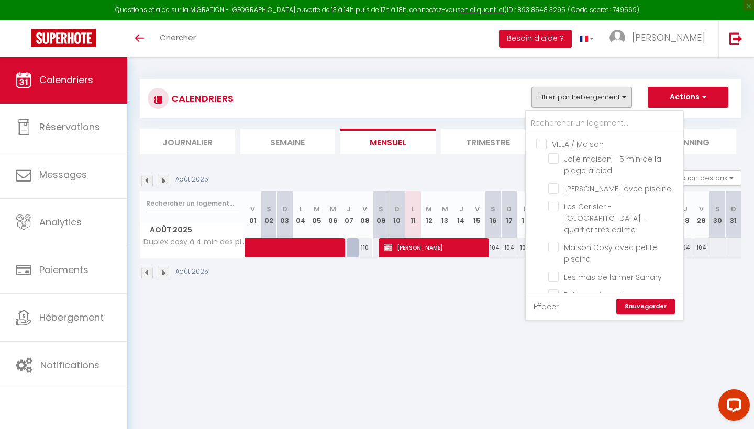
click at [642, 72] on div "CALENDRIERS Filtrer par hébergement VILLA / [GEOGRAPHIC_DATA] maison - 5 min de…" at bounding box center [440, 179] width 601 height 220
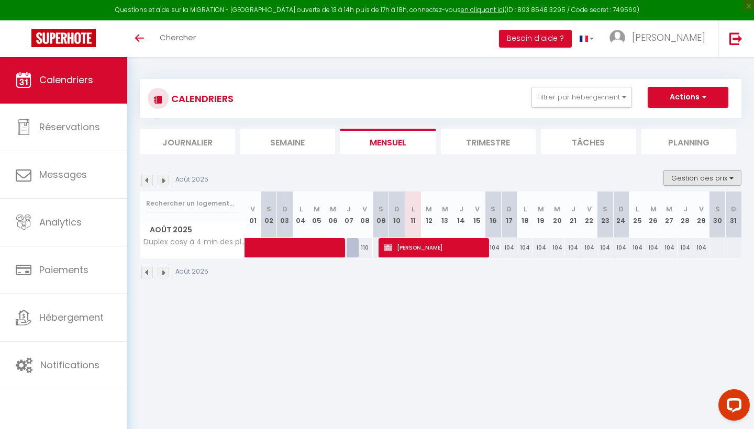
drag, startPoint x: 680, startPoint y: 144, endPoint x: 679, endPoint y: 175, distance: 30.9
click at [679, 175] on div "CALENDRIERS Filtrer par hébergement VILLA / [GEOGRAPHIC_DATA] maison - 5 min de…" at bounding box center [440, 179] width 601 height 220
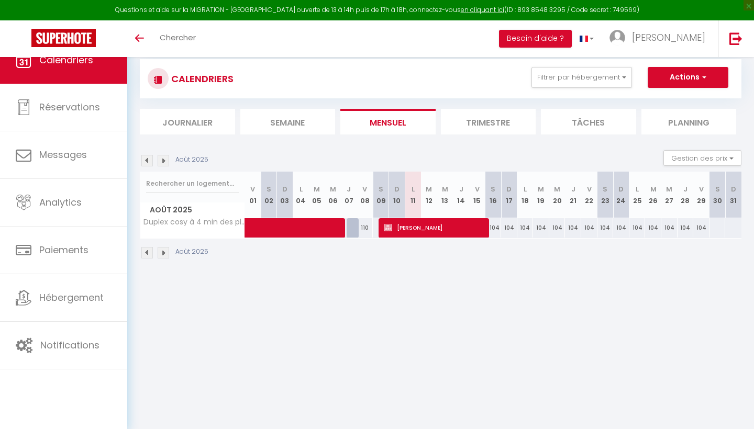
click at [410, 91] on div "CALENDRIERS Filtrer par hébergement Effacer Sauvegarder Actions Nouvelle réserv…" at bounding box center [441, 79] width 586 height 24
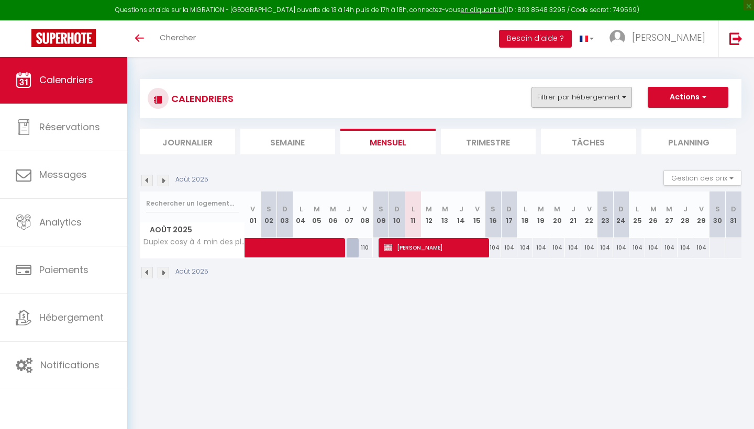
click at [604, 97] on button "Filtrer par hébergement" at bounding box center [581, 97] width 101 height 21
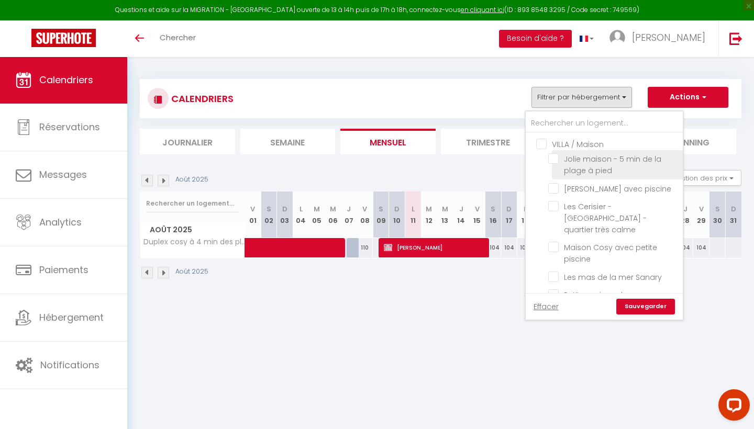
drag, startPoint x: 673, startPoint y: 138, endPoint x: 674, endPoint y: 175, distance: 36.7
click at [674, 175] on ul "VILLA / [GEOGRAPHIC_DATA] maison - 5 min de la plage à pied [GEOGRAPHIC_DATA] a…" at bounding box center [604, 251] width 157 height 236
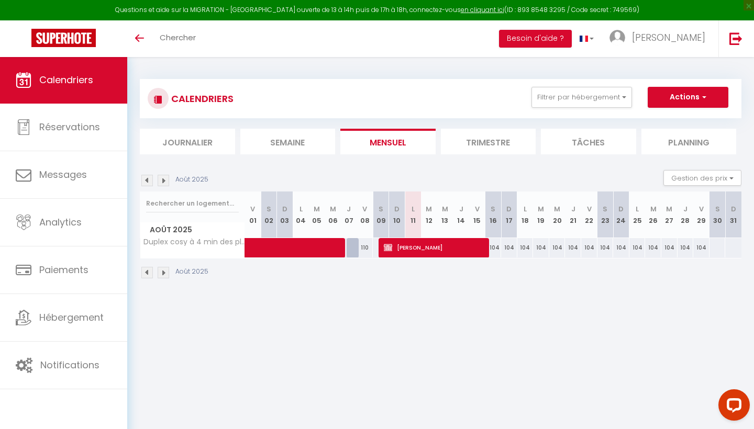
drag, startPoint x: 679, startPoint y: 143, endPoint x: 679, endPoint y: 225, distance: 81.7
click at [679, 225] on div "CALENDRIERS Filtrer par hébergement VILLA / Maison Jolie maison - 5 min de la p…" at bounding box center [440, 179] width 601 height 220
click at [540, 307] on body "Questions et aide sur la MIGRATION - Salle Zoom ouverte de 13 à 14h puis de 17h…" at bounding box center [377, 271] width 754 height 429
click at [501, 304] on body "Questions et aide sur la MIGRATION - Salle Zoom ouverte de 13 à 14h puis de 17h…" at bounding box center [377, 271] width 754 height 429
click at [647, 62] on div "CALENDRIERS Filtrer par hébergement VILLA / Maison Jolie maison - 5 min de la p…" at bounding box center [440, 180] width 627 height 246
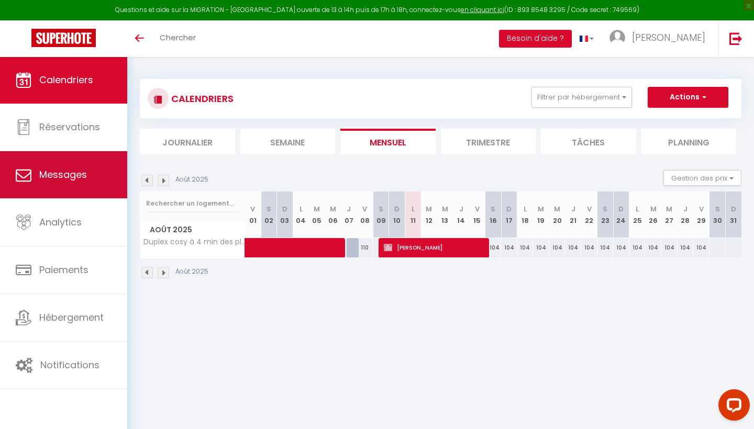
click at [61, 168] on link "Messages" at bounding box center [63, 174] width 127 height 47
select select "message"
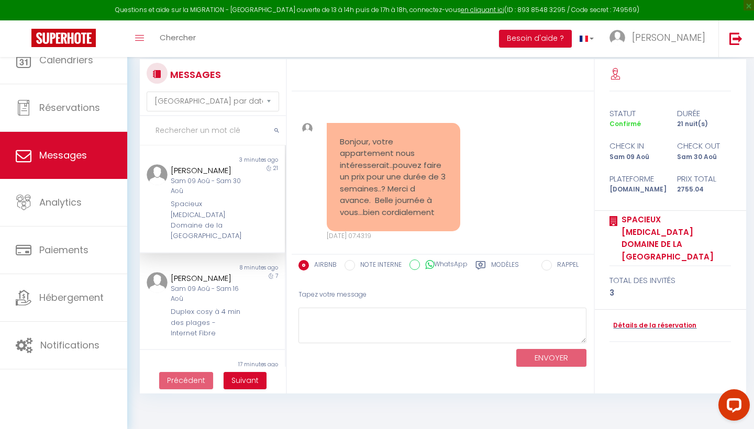
click at [61, 169] on link "Messages" at bounding box center [63, 155] width 127 height 47
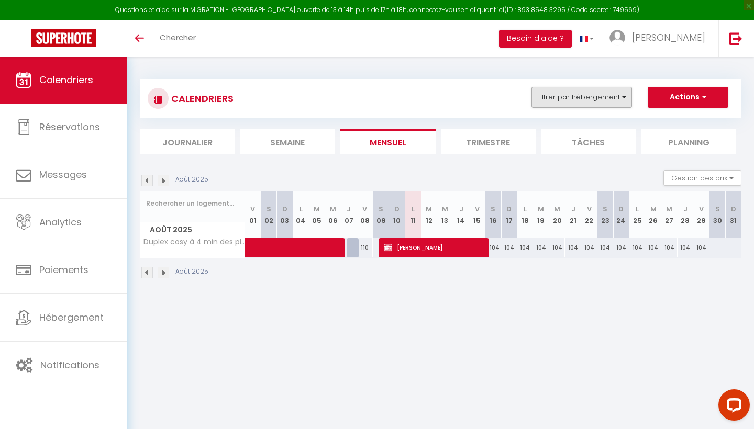
click at [577, 105] on button "Filtrer par hébergement" at bounding box center [581, 97] width 101 height 21
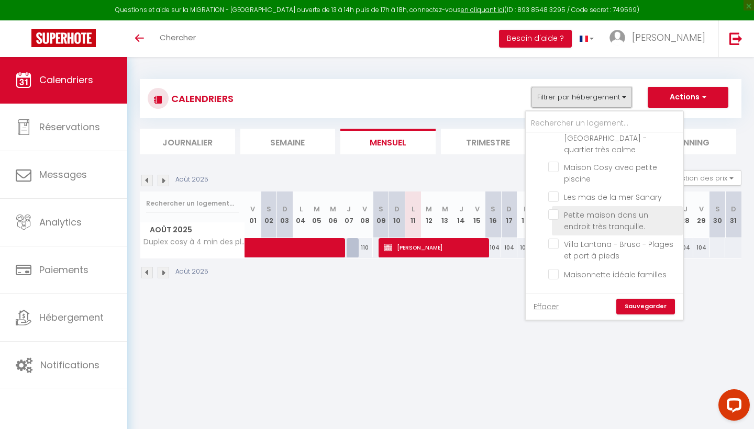
scroll to position [79, 0]
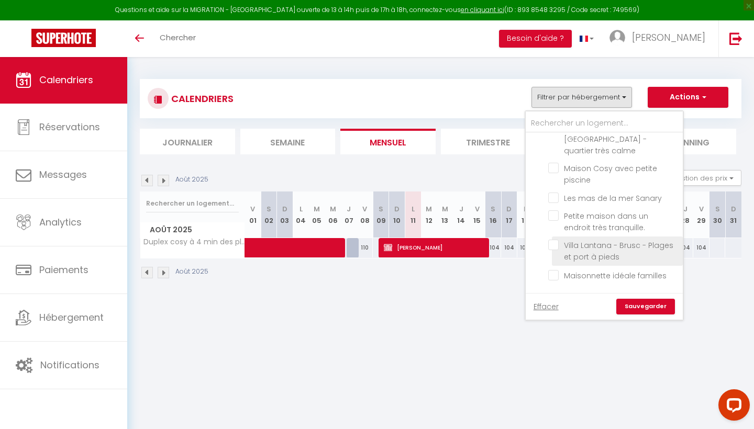
click at [561, 240] on input "Villa Lantana - Brusc - Plages et port à pieds" at bounding box center [613, 245] width 131 height 10
checkbox input "true"
checkbox input "false"
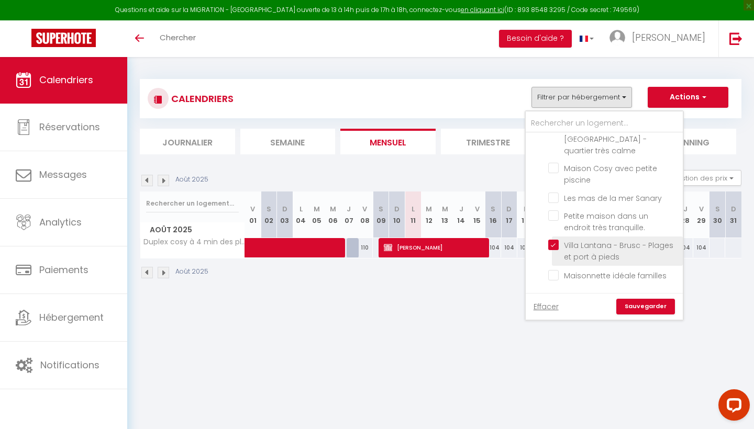
checkbox input "false"
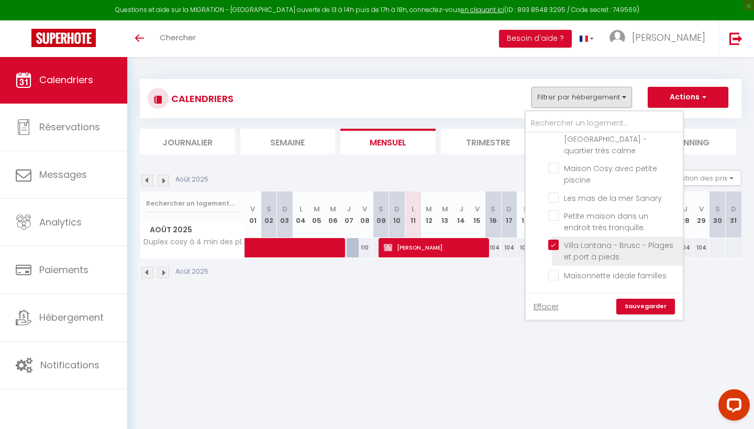
checkbox input "false"
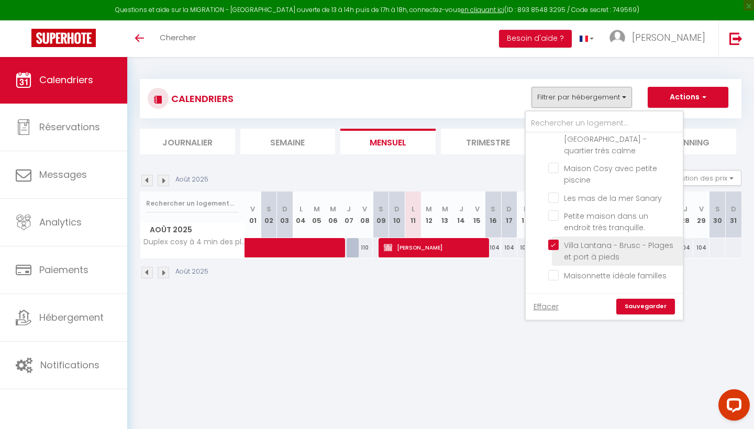
checkbox input "false"
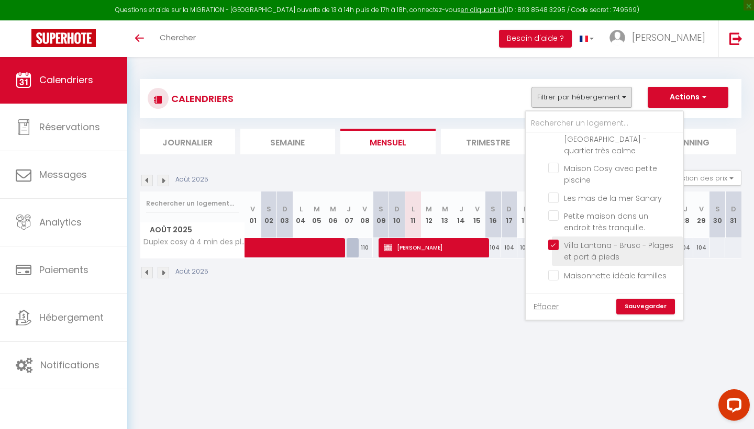
checkbox input "false"
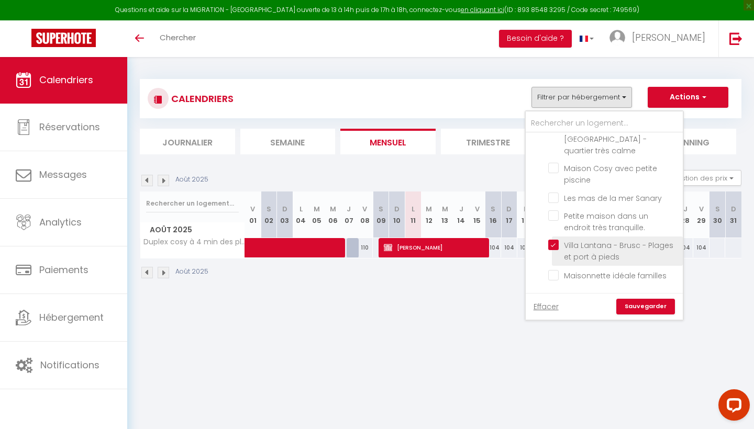
checkbox input "false"
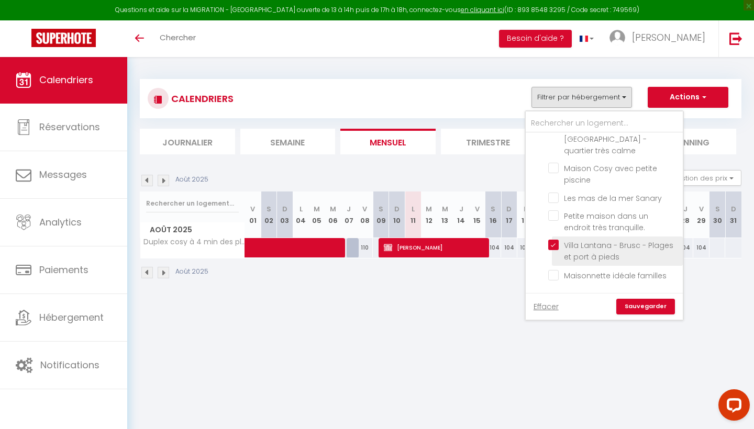
checkbox input "false"
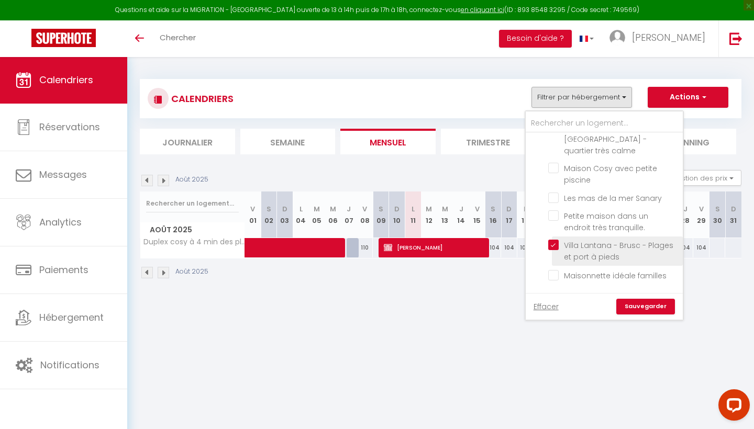
checkbox input "false"
click at [555, 240] on input "Villa Lantana - Brusc - Plages et port à pieds" at bounding box center [613, 245] width 131 height 10
checkbox input "false"
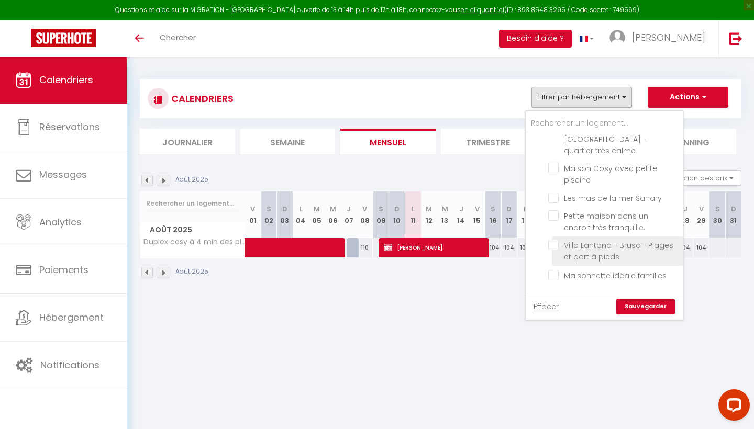
checkbox input "false"
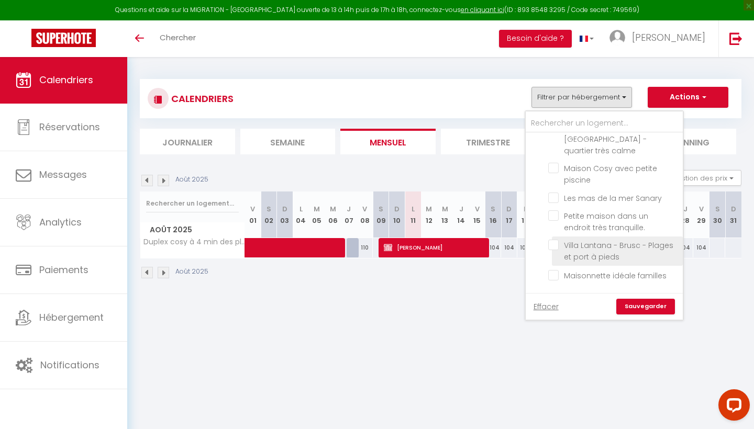
checkbox input "false"
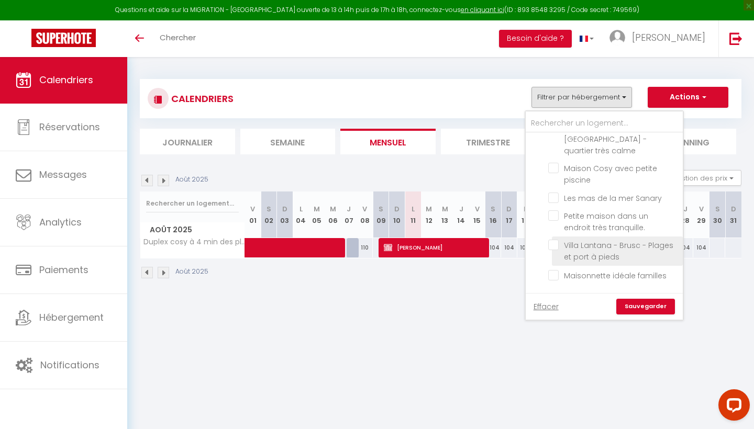
checkbox input "false"
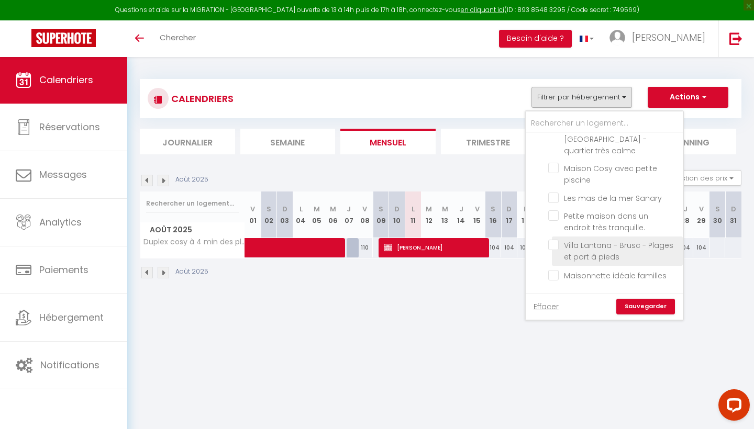
checkbox input "false"
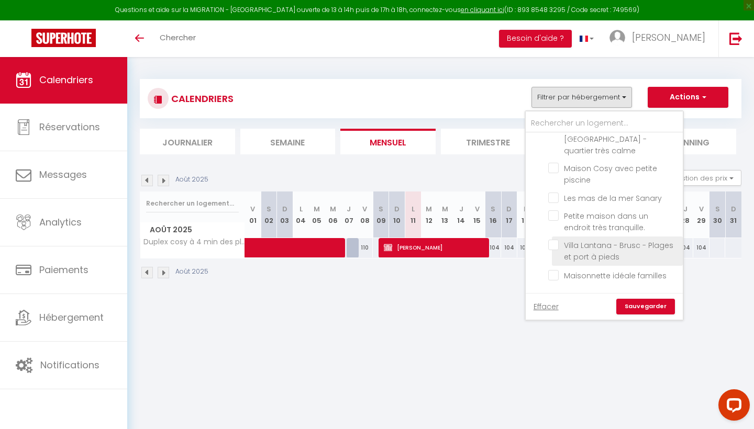
checkbox input "false"
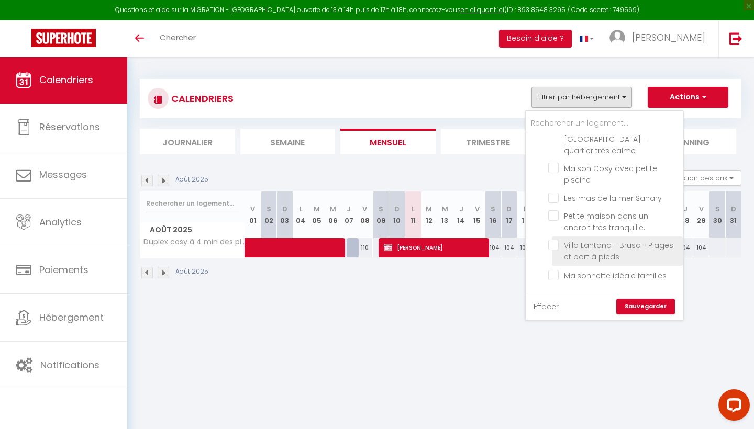
checkbox input "false"
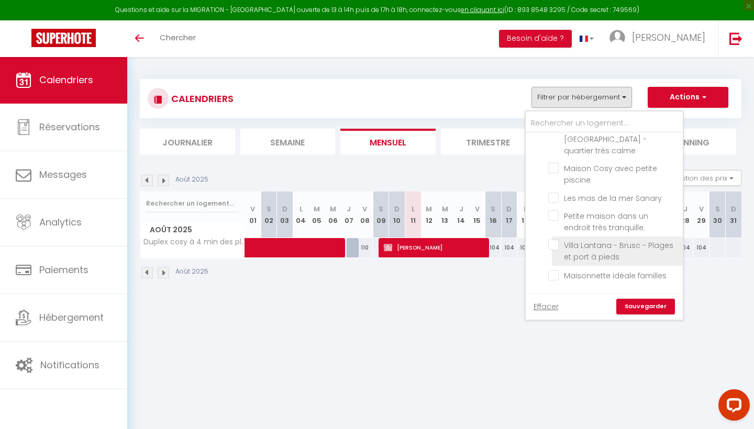
checkbox input "false"
click at [555, 240] on input "Villa Lantana - Brusc - Plages et port à pieds" at bounding box center [613, 245] width 131 height 10
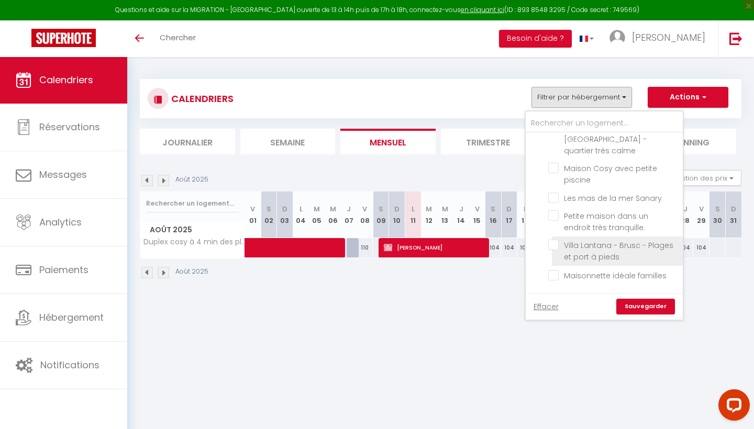
checkbox input "true"
checkbox input "false"
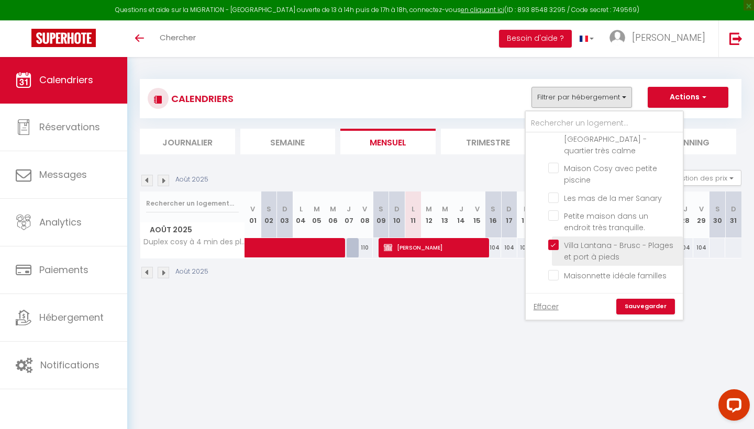
checkbox input "false"
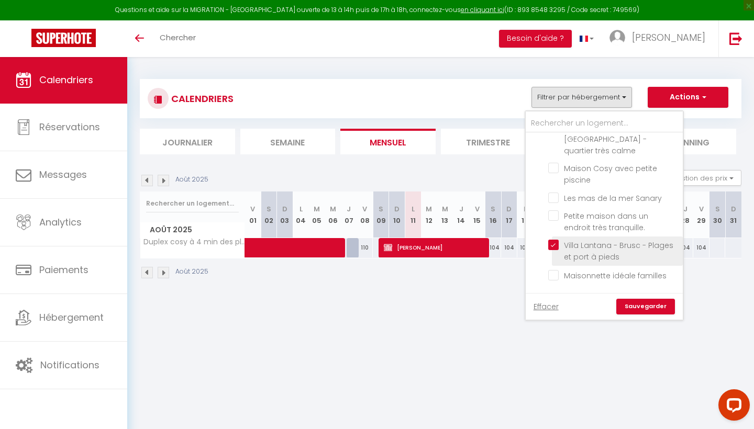
checkbox input "false"
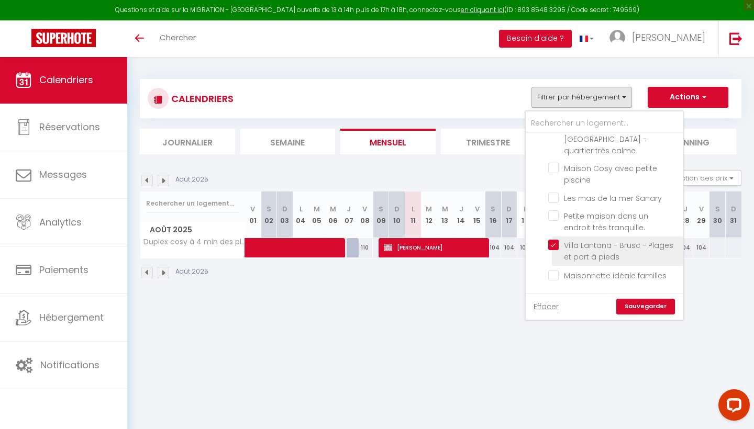
checkbox input "false"
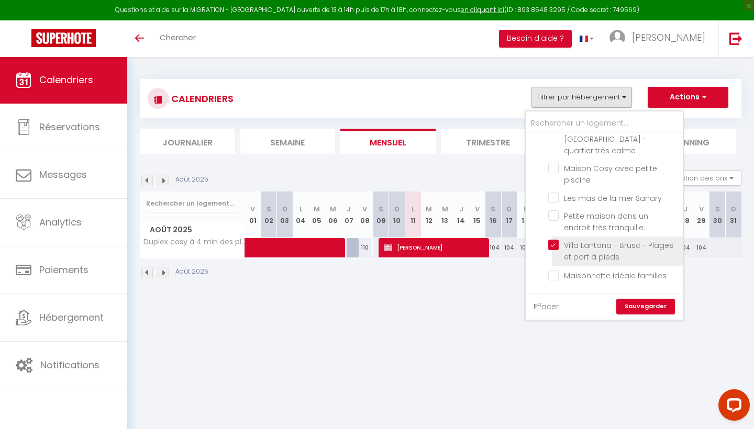
checkbox input "false"
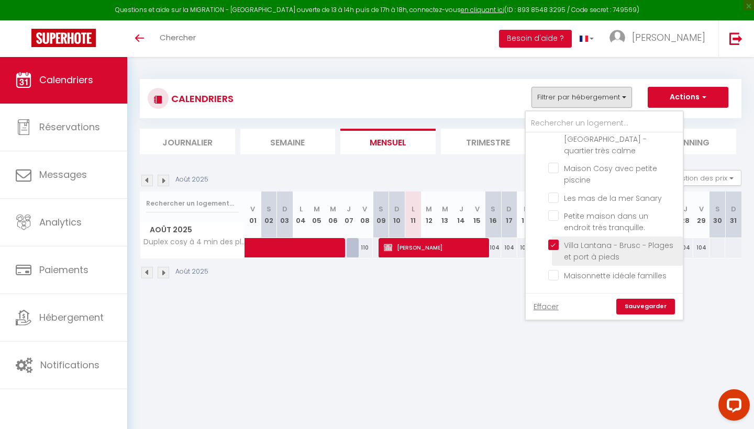
checkbox input "false"
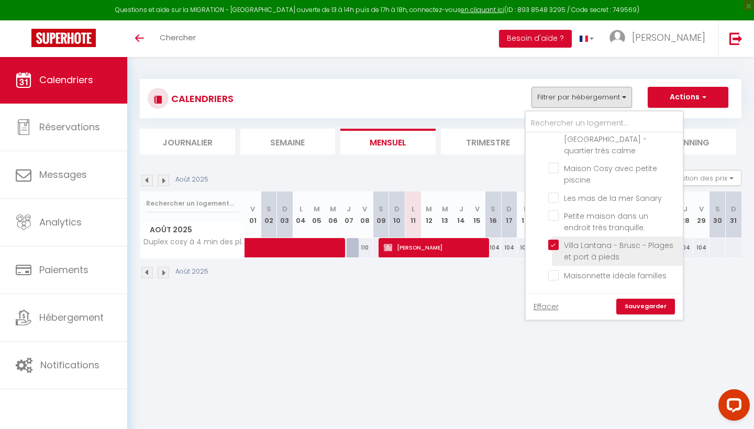
checkbox input "false"
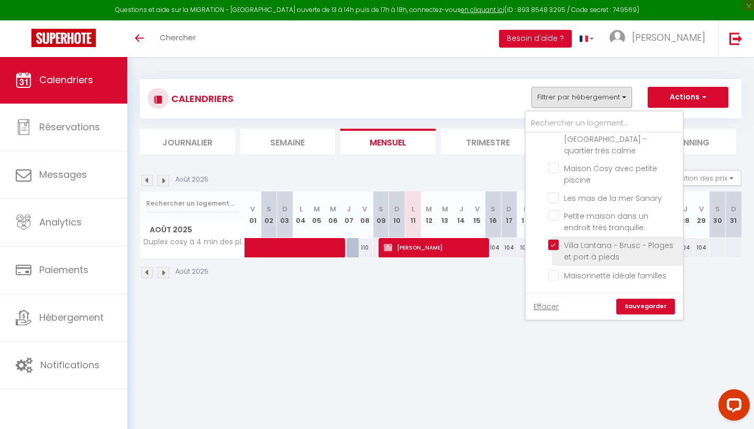
checkbox input "false"
click at [664, 308] on link "Sauvegarder" at bounding box center [645, 307] width 59 height 16
